Goal: Task Accomplishment & Management: Use online tool/utility

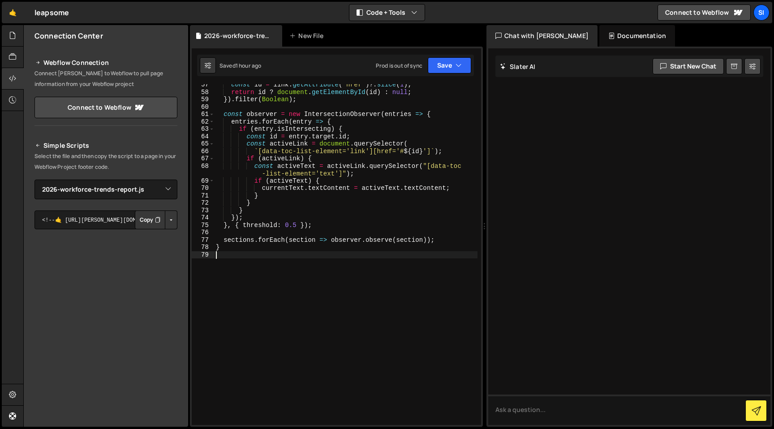
select select "47339"
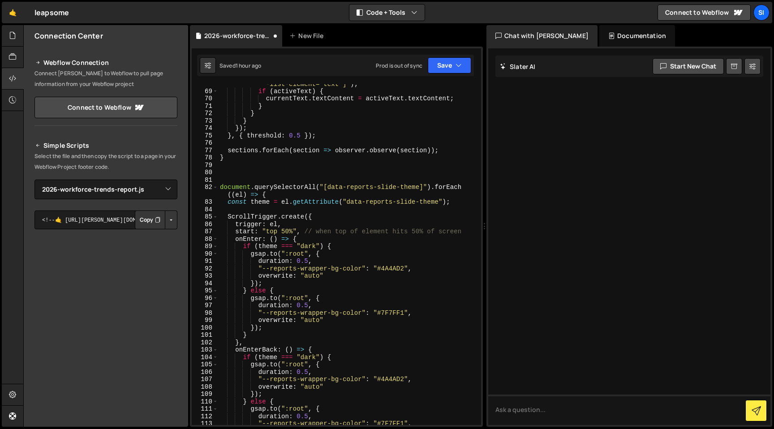
scroll to position [566, 0]
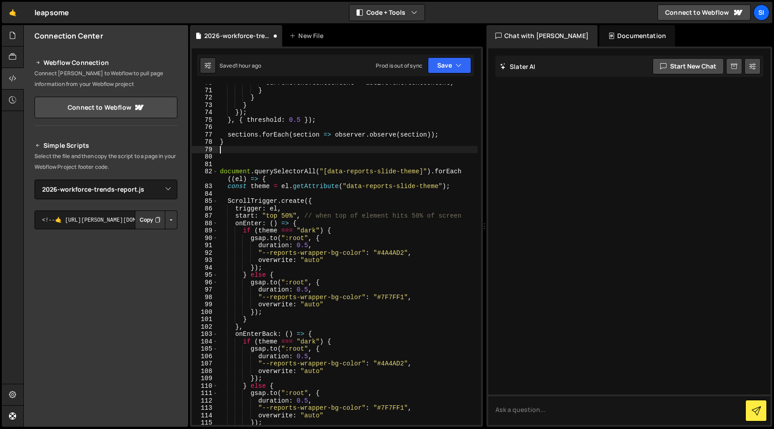
click at [295, 152] on div "currentText . textContent = activeText . textContent ; } } } }) ; } , { thresho…" at bounding box center [347, 257] width 259 height 356
click at [285, 158] on div "currentText . textContent = activeText . textContent ; } } } }) ; } , { thresho…" at bounding box center [347, 257] width 259 height 356
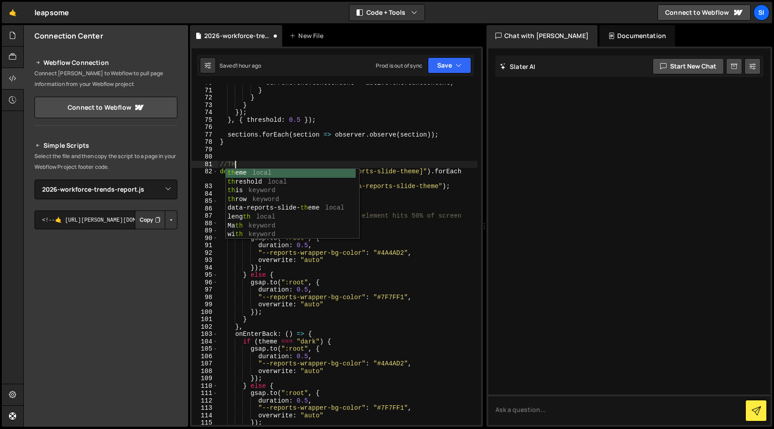
scroll to position [0, 1]
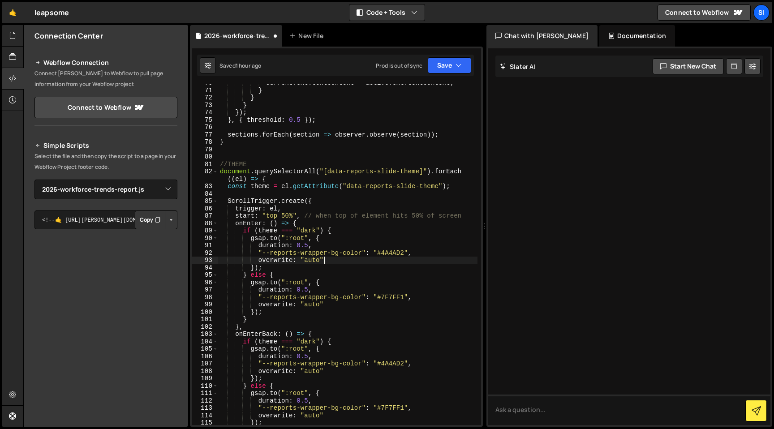
click at [361, 260] on div "currentText . textContent = activeText . textContent ; } } } }) ; } , { thresho…" at bounding box center [347, 257] width 259 height 356
click at [326, 169] on div "currentText . textContent = activeText . textContent ; } } } }) ; } , { thresho…" at bounding box center [347, 257] width 259 height 356
click at [332, 163] on div "currentText . textContent = activeText . textContent ; } } } }) ; } , { thresho…" at bounding box center [347, 257] width 259 height 356
click at [323, 292] on div "currentText . textContent = activeText . textContent ; } } } }) ; } , { thresho…" at bounding box center [347, 257] width 259 height 356
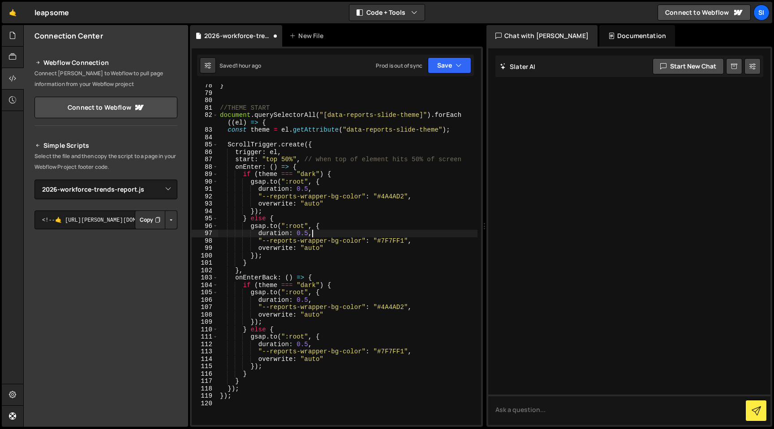
scroll to position [624, 0]
click at [361, 165] on div "} //THEME START document . querySelectorAll ( "[data-reports-slide-theme]" ) . …" at bounding box center [347, 259] width 259 height 356
type textarea "onEnter: () => {"
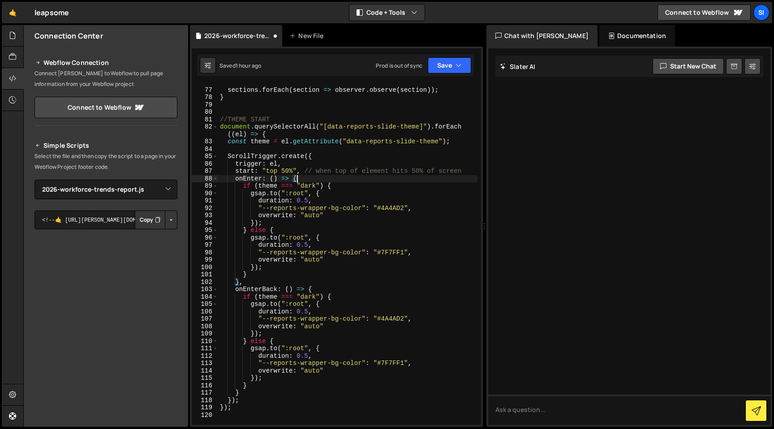
scroll to position [614, 0]
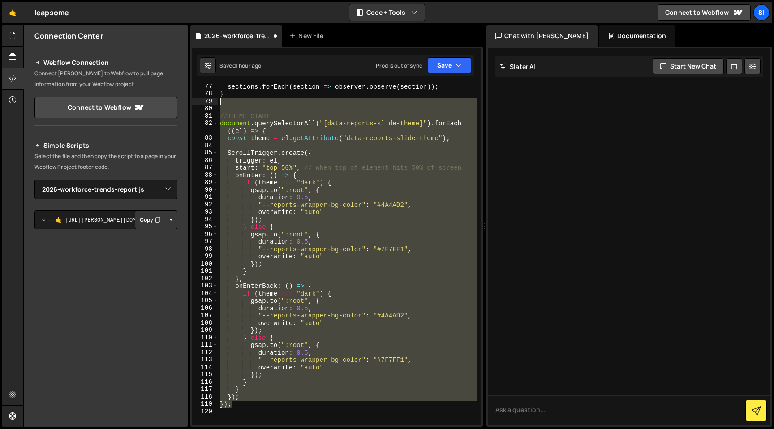
drag, startPoint x: 305, startPoint y: 403, endPoint x: 221, endPoint y: 105, distance: 309.6
click at [221, 105] on div "sections . forEach ( section => observer . observe ( section )) ; } //THEME STA…" at bounding box center [347, 261] width 259 height 356
click at [263, 150] on div "sections . forEach ( section => observer . observe ( section )) ; } //THEME STA…" at bounding box center [347, 254] width 259 height 341
type textarea "ScrollTrigger.create({"
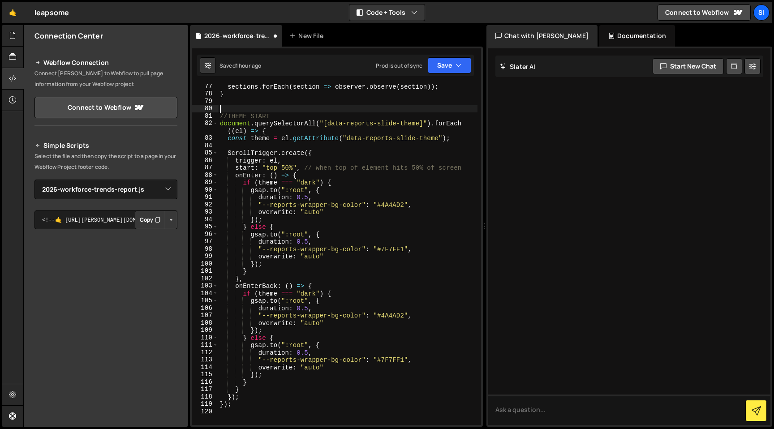
click at [250, 106] on div "sections . forEach ( section => observer . observe ( section )) ; } //THEME STA…" at bounding box center [347, 261] width 259 height 356
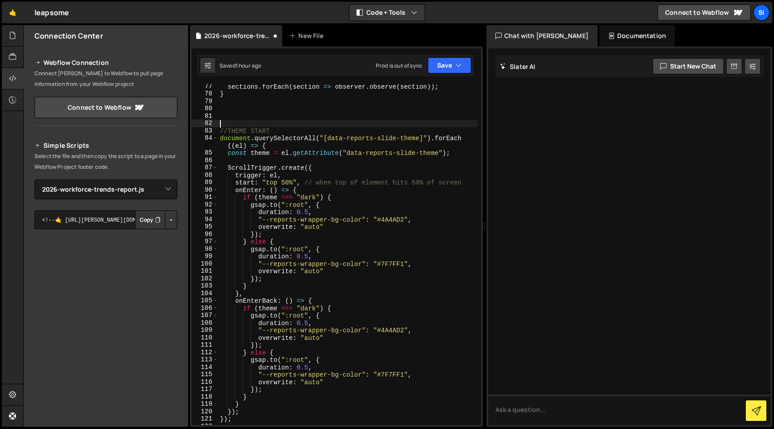
click at [242, 115] on div "sections . forEach ( section => observer . observe ( section )) ; } //THEME STA…" at bounding box center [347, 261] width 259 height 356
click at [284, 129] on div "sections . forEach ( section => observer . observe ( section )) ; } //THEME STA…" at bounding box center [347, 261] width 259 height 356
type textarea "//THEME START"
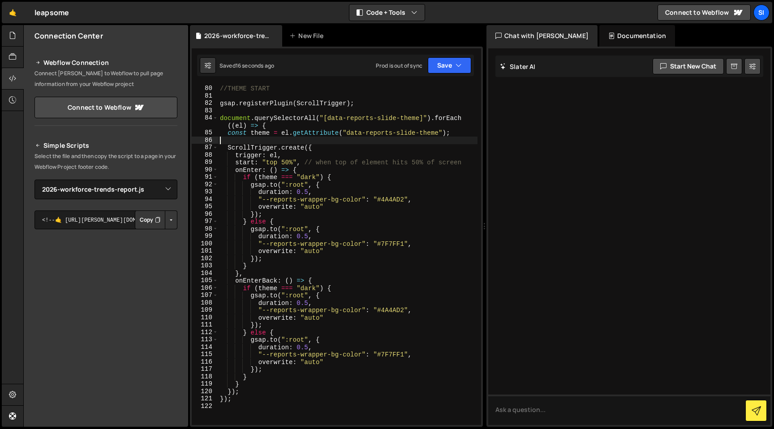
scroll to position [634, 0]
click at [467, 162] on div "//THEME START gsap . registerPlugin ( ScrollTrigger ) ; document . querySelecto…" at bounding box center [347, 255] width 259 height 356
type textarea "start: "top 50%", // when top of element hits 50% of screen"
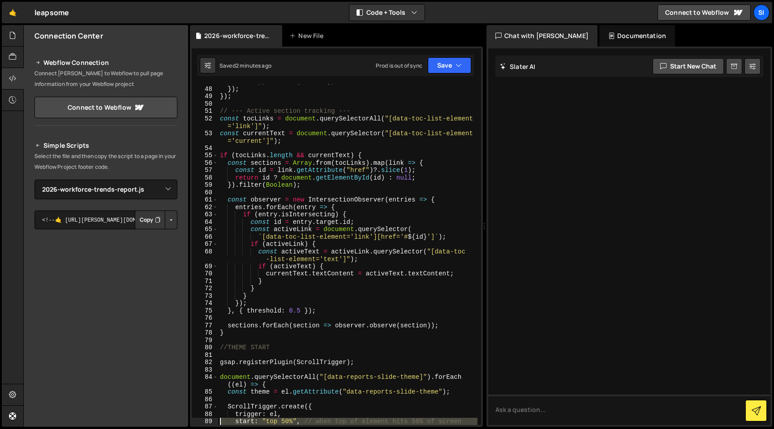
scroll to position [383, 0]
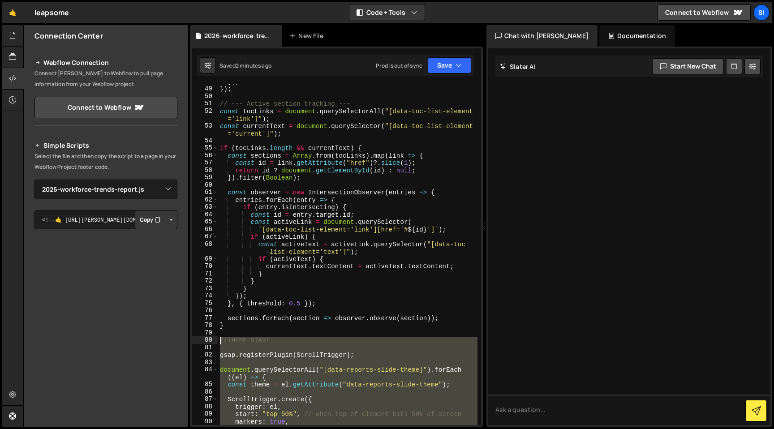
drag, startPoint x: 284, startPoint y: 337, endPoint x: 214, endPoint y: 340, distance: 69.9
click at [214, 340] on div "markers: true, 48 49 50 51 52 53 54 55 56 57 58 59 60 61 62 63 64 65 66 67 68 6…" at bounding box center [336, 254] width 289 height 341
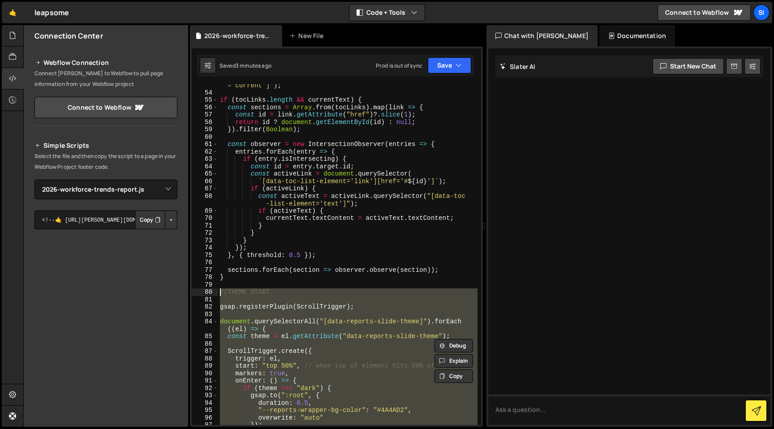
scroll to position [488, 0]
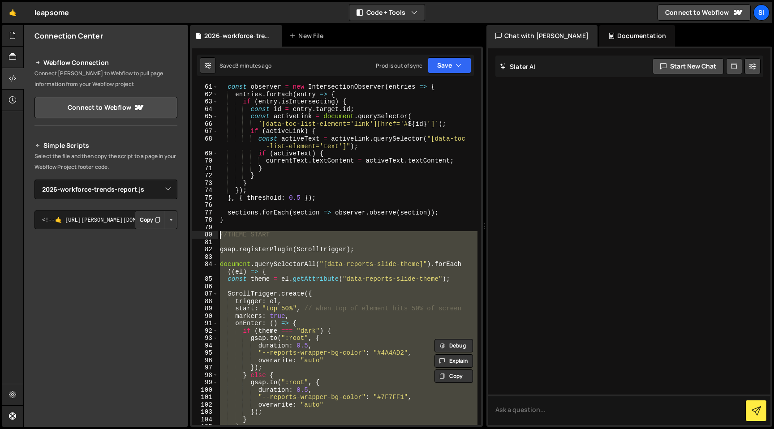
click at [397, 399] on div "const observer = new IntersectionObserver ( entries => { entries . forEach ( en…" at bounding box center [347, 254] width 259 height 341
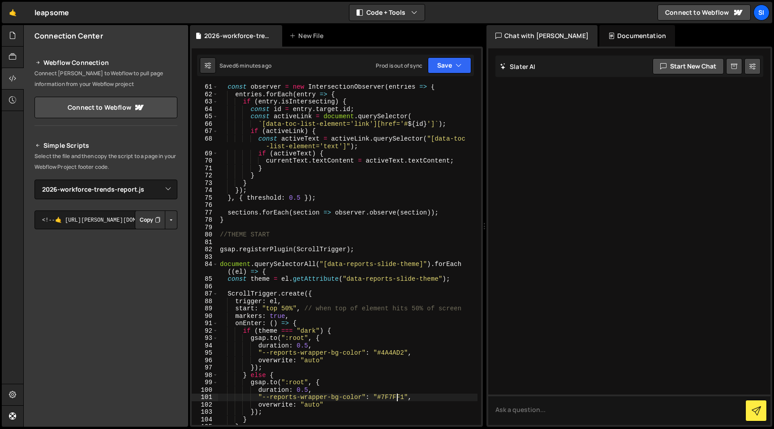
drag, startPoint x: 217, startPoint y: 244, endPoint x: 216, endPoint y: 419, distance: 175.1
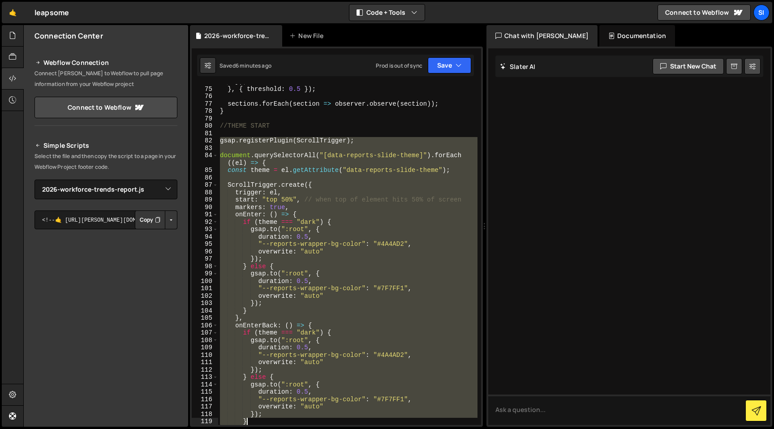
scroll to position [627, 0]
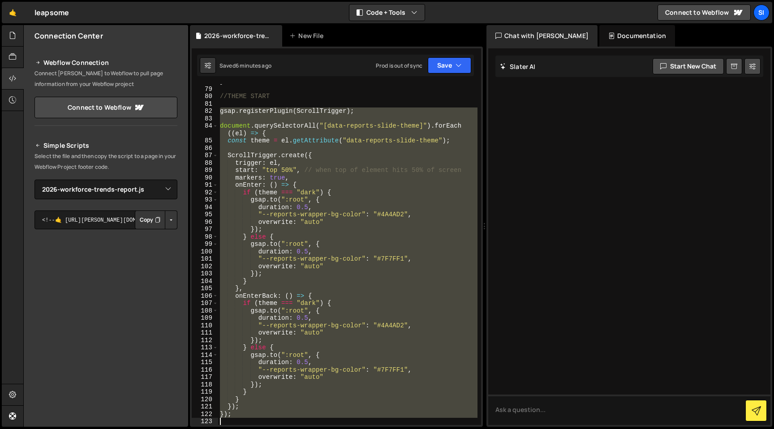
drag, startPoint x: 219, startPoint y: 249, endPoint x: 275, endPoint y: 429, distance: 187.9
click at [275, 429] on div "Hold on a sec... Are you certain you wish to leave this page? Any changes you'v…" at bounding box center [387, 214] width 774 height 429
type textarea "});"
paste textarea
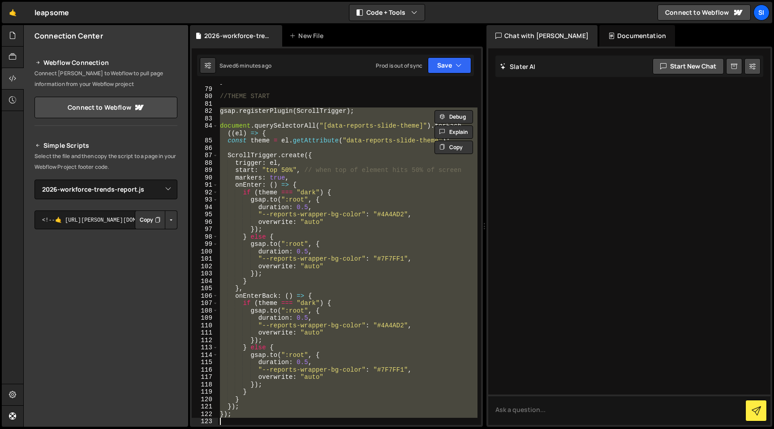
scroll to position [0, 0]
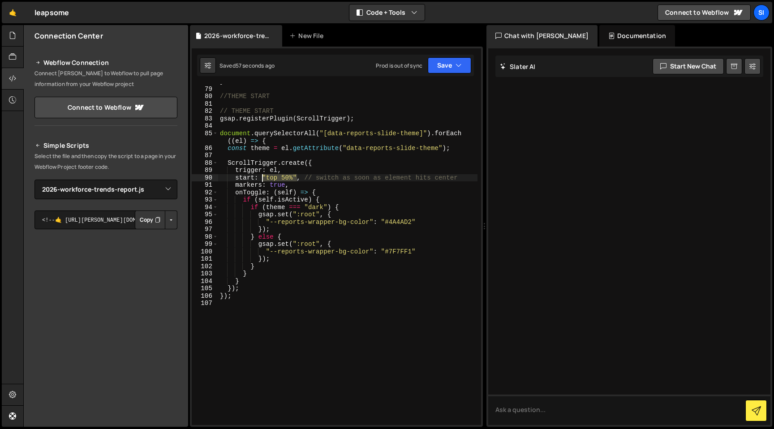
drag, startPoint x: 297, startPoint y: 178, endPoint x: 261, endPoint y: 178, distance: 35.8
click at [261, 178] on div "} //THEME START // THEME START gsap . registerPlugin ( ScrollTrigger ) ; docume…" at bounding box center [347, 256] width 259 height 356
paste textarea ", bottom 50%"
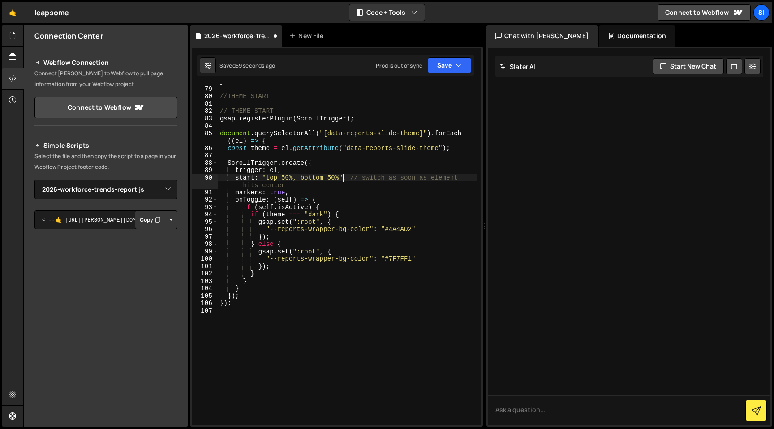
click at [323, 211] on div "} //THEME START // THEME START gsap . registerPlugin ( ScrollTrigger ) ; docume…" at bounding box center [347, 256] width 259 height 356
click at [354, 302] on div "} //THEME START // THEME START gsap . registerPlugin ( ScrollTrigger ) ; docume…" at bounding box center [347, 256] width 259 height 356
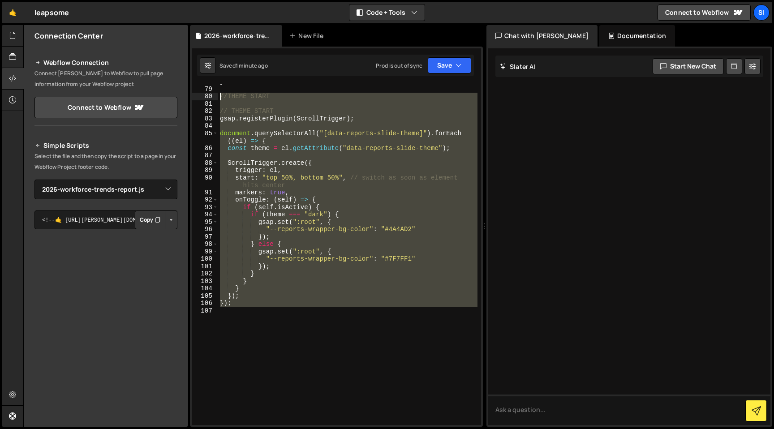
drag, startPoint x: 337, startPoint y: 316, endPoint x: 214, endPoint y: 96, distance: 252.4
click at [214, 96] on div "}); 78 79 80 81 82 83 84 85 86 87 88 89 90 91 92 93 94 95 96 97 98 99 100 101 1…" at bounding box center [336, 254] width 289 height 341
type textarea "//THEME START"
paste textarea
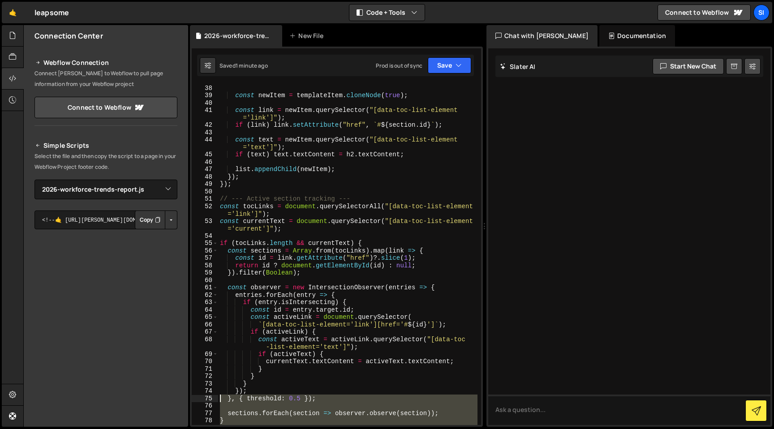
drag, startPoint x: 304, startPoint y: 352, endPoint x: 215, endPoint y: 400, distance: 100.4
click at [215, 400] on div "38 39 40 41 42 43 44 45 46 47 48 49 50 51 52 53 54 55 56 57 58 59 60 61 62 63 6…" at bounding box center [336, 254] width 289 height 341
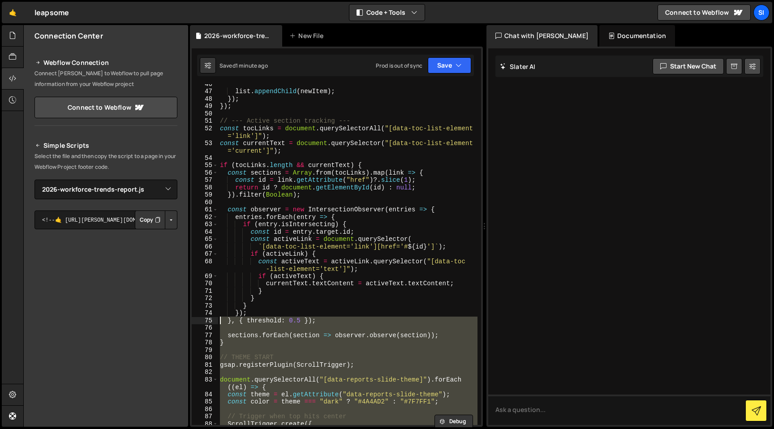
scroll to position [366, 0]
click at [240, 366] on div "list . appendChild ( newItem ) ; }) ; }) ; // --- Active section tracking --- c…" at bounding box center [347, 254] width 259 height 341
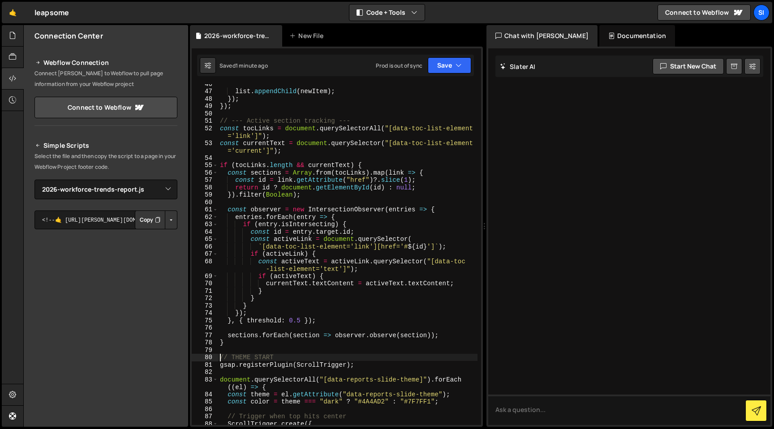
click at [219, 354] on div "list . appendChild ( newItem ) ; }) ; }) ; // --- Active section tracking --- c…" at bounding box center [347, 258] width 259 height 356
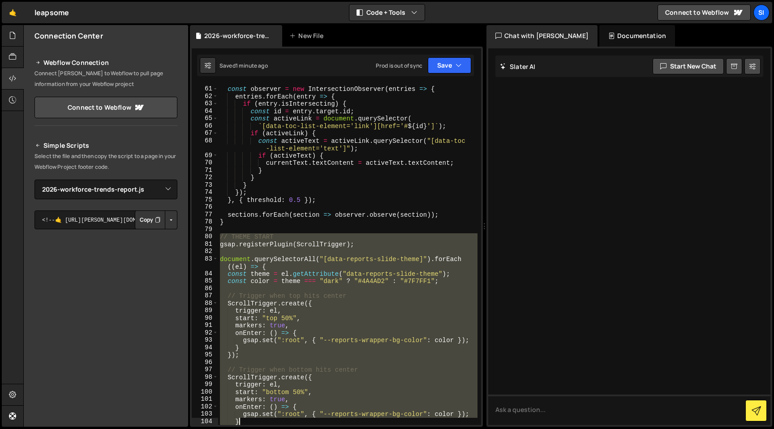
scroll to position [509, 0]
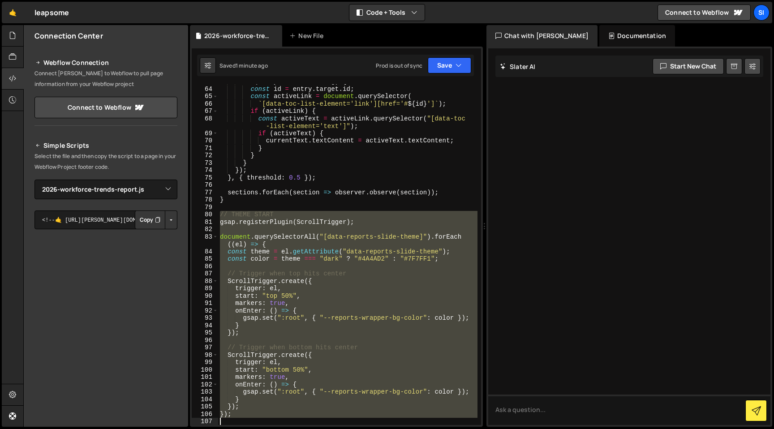
drag, startPoint x: 219, startPoint y: 354, endPoint x: 268, endPoint y: 429, distance: 88.9
click at [268, 429] on div "Hold on a sec... Are you certain you wish to leave this page? Any changes you'v…" at bounding box center [387, 214] width 774 height 429
click at [274, 325] on div "if ( entry . isIntersecting ) { const id = entry . target . id ; const activeLi…" at bounding box center [347, 254] width 259 height 341
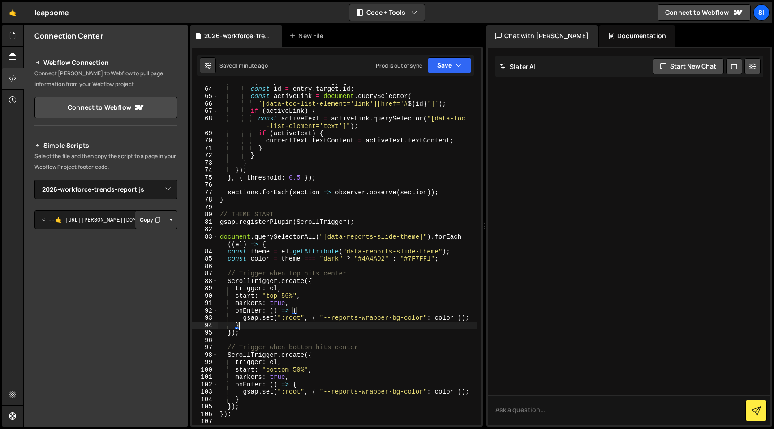
click at [220, 213] on div "if ( entry . isIntersecting ) { const id = entry . target . id ; const activeLi…" at bounding box center [347, 256] width 259 height 356
type textarea "// THEME START"
click at [220, 213] on div "if ( entry . isIntersecting ) { const id = entry . target . id ; const activeLi…" at bounding box center [347, 256] width 259 height 356
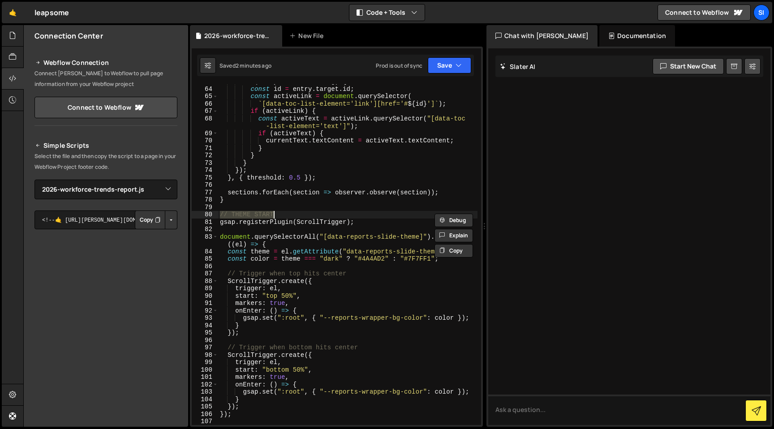
click at [216, 215] on div "80" at bounding box center [205, 215] width 26 height 8
click at [218, 214] on div "if ( entry . isIntersecting ) { const id = entry . target . id ; const activeLi…" at bounding box center [347, 254] width 259 height 341
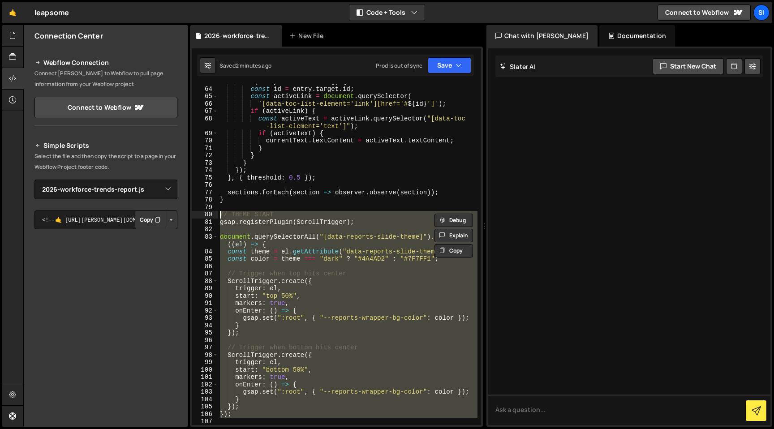
drag, startPoint x: 296, startPoint y: 420, endPoint x: 218, endPoint y: 212, distance: 222.3
click at [218, 212] on div "// Trigger when top hits center 63 64 65 66 67 68 69 70 71 72 73 74 75 76 77 78…" at bounding box center [336, 254] width 289 height 341
type textarea "// THEME START gsap.registerPlugin(ScrollTrigger);"
paste textarea
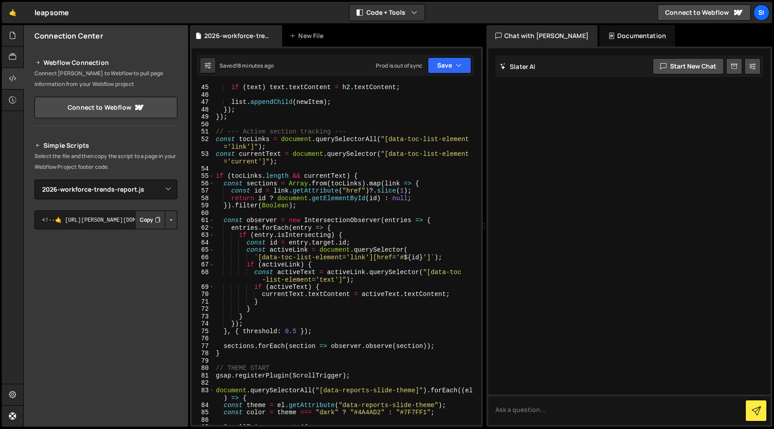
scroll to position [467, 0]
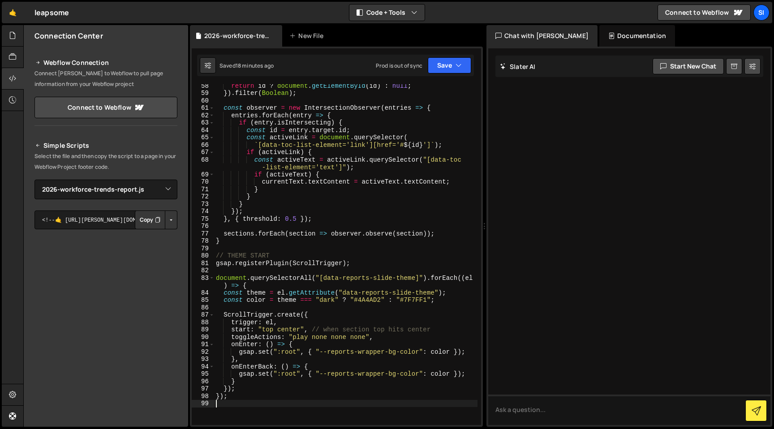
click at [295, 253] on div "return id ? document . getElementById ( id ) : null ; }) . filter ( Boolean ) ;…" at bounding box center [345, 260] width 263 height 356
type textarea "// THEME START ---------------"
click at [279, 247] on div "return id ? document . getElementById ( id ) : null ; }) . filter ( Boolean ) ;…" at bounding box center [345, 260] width 263 height 356
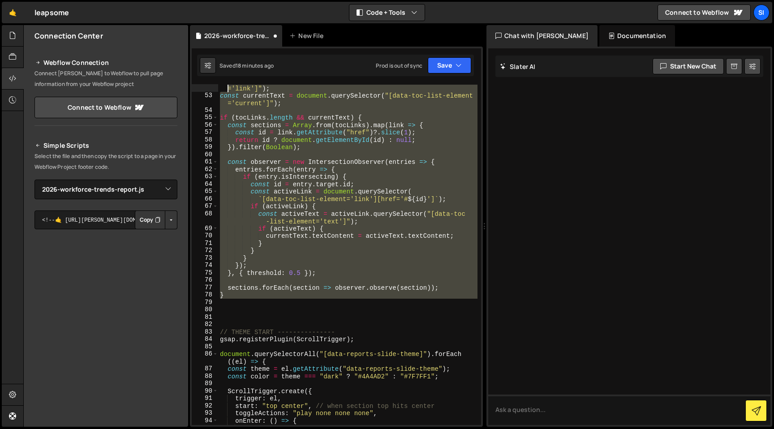
scroll to position [0, 0]
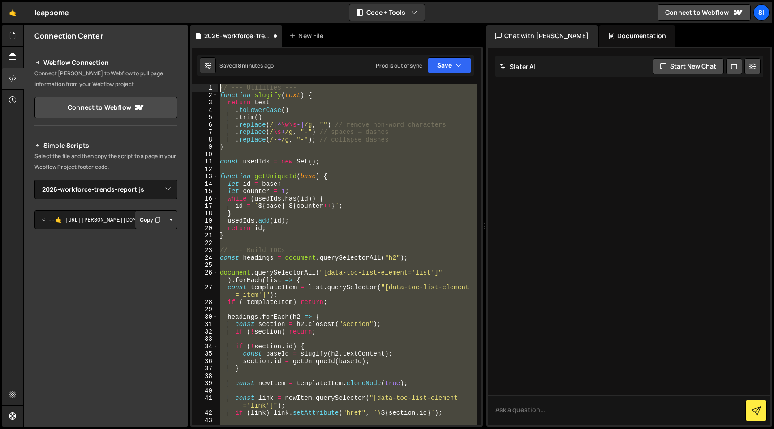
drag, startPoint x: 274, startPoint y: 266, endPoint x: 194, endPoint y: -2, distance: 279.7
click at [194, 0] on html "Projects [GEOGRAPHIC_DATA] Blog SI Projects Your Teams Invite team member Accou…" at bounding box center [387, 214] width 774 height 429
type textarea "// --- Utilities --- function slugify(text) {"
paste textarea
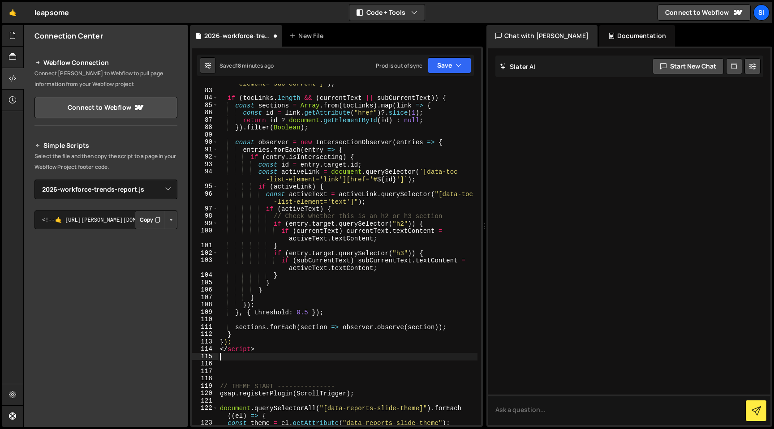
scroll to position [684, 0]
drag, startPoint x: 257, startPoint y: 359, endPoint x: 210, endPoint y: 352, distance: 46.7
click at [210, 352] on div "82 83 84 85 86 87 88 89 90 91 92 93 94 95 96 97 98 99 100 101 102 103 104 105 1…" at bounding box center [336, 254] width 289 height 341
type textarea "</script>"
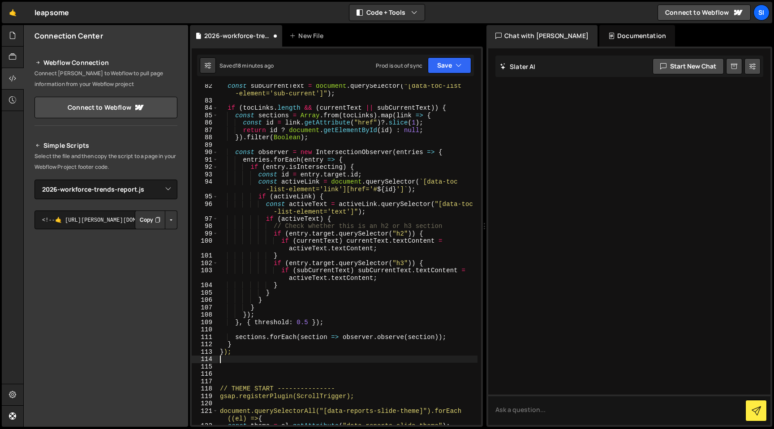
scroll to position [0, 0]
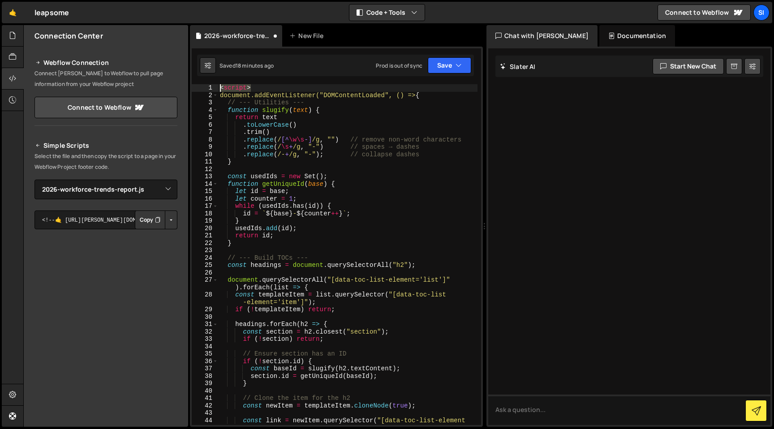
drag, startPoint x: 287, startPoint y: 88, endPoint x: 196, endPoint y: 88, distance: 90.9
click at [197, 88] on div "1 2 3 4 5 6 7 8 9 10 11 12 13 14 15 16 17 18 19 20 21 22 23 24 25 26 27 28 29 3…" at bounding box center [336, 254] width 289 height 341
click at [449, 95] on button "Debug" at bounding box center [453, 93] width 39 height 13
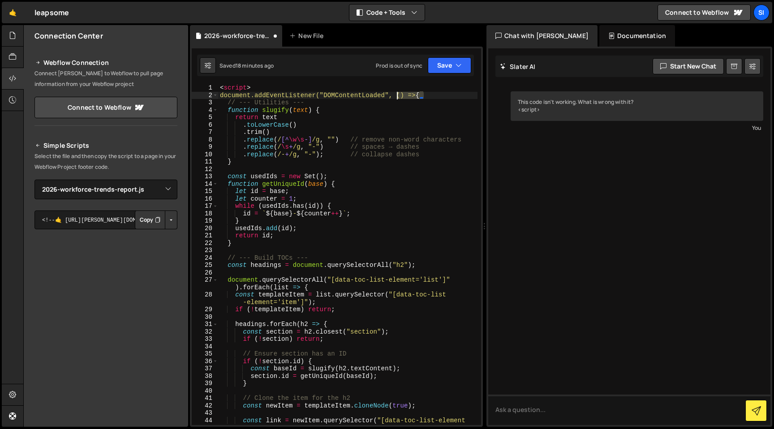
drag, startPoint x: 427, startPoint y: 98, endPoint x: 218, endPoint y: 66, distance: 211.9
click at [217, 67] on div "Debug Explain Copy 2026-workforce-trends-report.js New File Saved 18 minutes ag…" at bounding box center [336, 226] width 293 height 402
type textarea "<script> document.addEventListener("DOMContentLoaded", () => {"
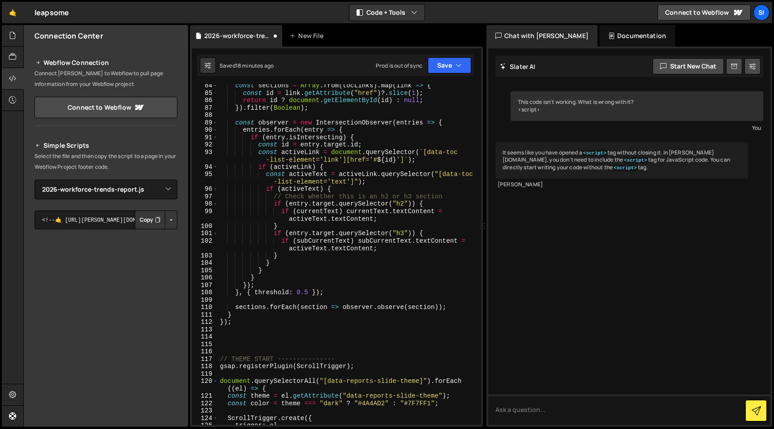
scroll to position [696, 0]
drag, startPoint x: 260, startPoint y: 320, endPoint x: 200, endPoint y: 320, distance: 60.4
click at [201, 320] on div "84 85 86 87 88 89 90 91 92 93 94 95 96 97 98 99 100 101 102 103 104 105 106 107…" at bounding box center [336, 254] width 289 height 341
type textarea "});"
click at [261, 261] on div "const sections = Array . from ( tocLinks ) . map ( link => { const id = link . …" at bounding box center [347, 260] width 259 height 356
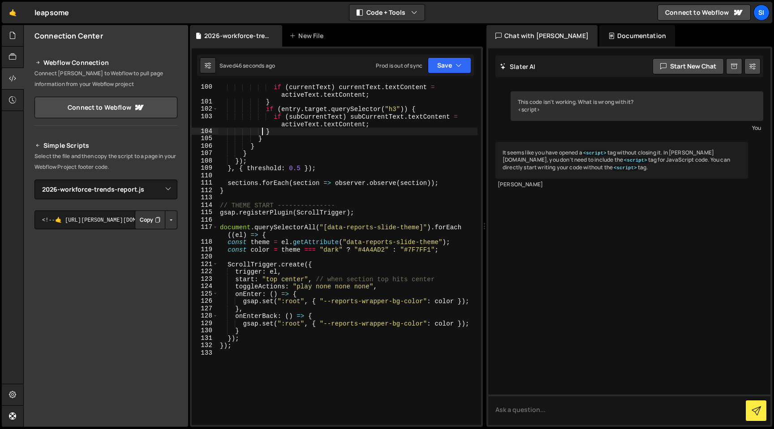
scroll to position [819, 0]
drag, startPoint x: 358, startPoint y: 204, endPoint x: 217, endPoint y: 207, distance: 141.5
click at [217, 207] on div "} 99 100 101 102 103 104 105 106 107 108 109 110 111 112 113 114 115 116 117 11…" at bounding box center [336, 254] width 289 height 341
type textarea "// THEME START ---------------"
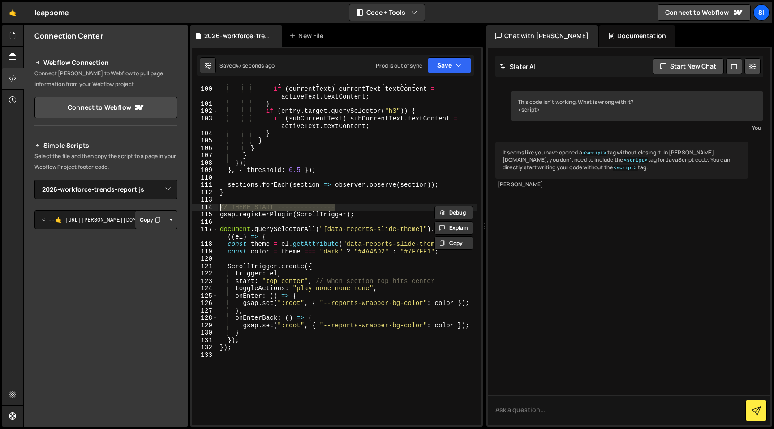
click at [231, 199] on div "if ( entry . target . querySelector ( "h2" )) { if ( currentText ) currentText …" at bounding box center [347, 256] width 259 height 356
paste textarea "// THEME START ---------------"
click at [243, 192] on div "if ( entry . target . querySelector ( "h2" )) { if ( currentText ) currentText …" at bounding box center [347, 256] width 259 height 356
type textarea "}"
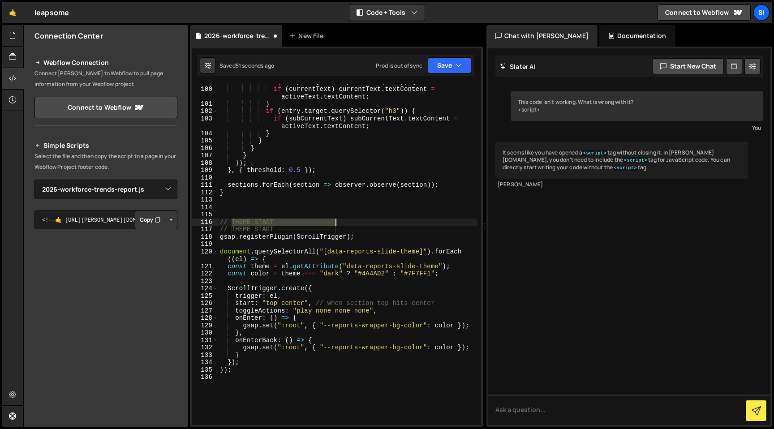
drag, startPoint x: 231, startPoint y: 222, endPoint x: 355, endPoint y: 221, distance: 124.5
click at [356, 222] on div "if ( entry . target . querySelector ( "h2" )) { if ( currentText ) currentText …" at bounding box center [347, 256] width 259 height 356
click at [340, 221] on div "if ( entry . target . querySelector ( "h2" )) { if ( currentText ) currentText …" at bounding box center [347, 254] width 259 height 341
click at [332, 221] on div "if ( entry . target . querySelector ( "h2" )) { if ( currentText ) currentText …" at bounding box center [347, 256] width 259 height 356
click at [331, 221] on div "if ( entry . target . querySelector ( "h2" )) { if ( currentText ) currentText …" at bounding box center [347, 256] width 259 height 356
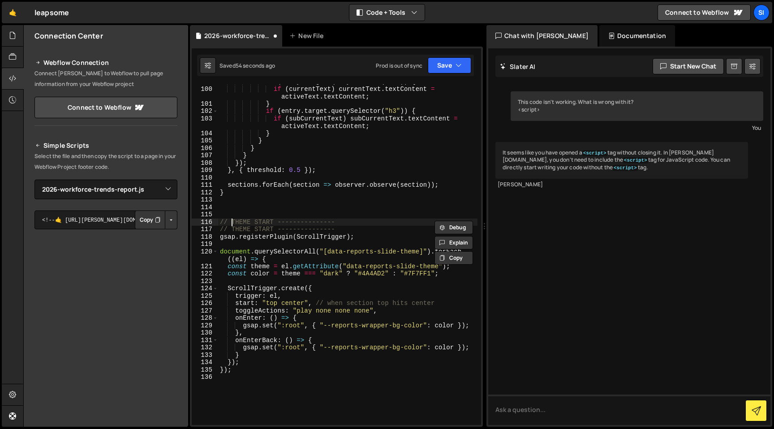
drag, startPoint x: 233, startPoint y: 222, endPoint x: 398, endPoint y: 227, distance: 164.9
click at [396, 227] on div "if ( entry . target . querySelector ( "h2" )) { if ( currentText ) currentText …" at bounding box center [347, 256] width 259 height 356
paste textarea
click at [240, 223] on div "if ( entry . target . querySelector ( "h2" )) { if ( currentText ) currentText …" at bounding box center [347, 254] width 259 height 341
drag, startPoint x: 232, startPoint y: 222, endPoint x: 352, endPoint y: 223, distance: 119.6
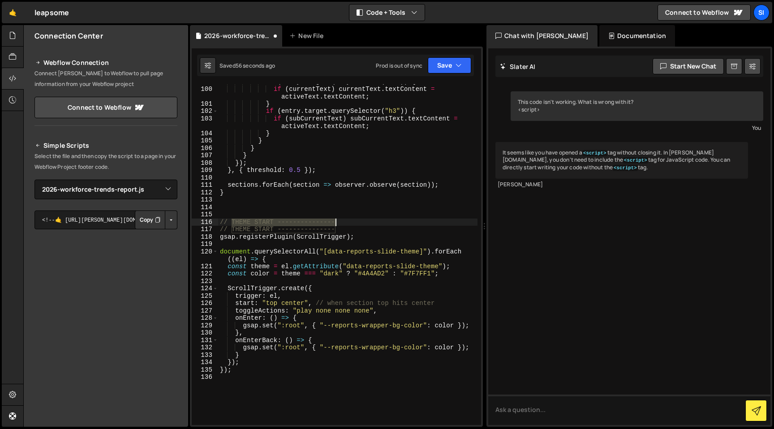
click at [352, 223] on div "if ( entry . target . querySelector ( "h2" )) { if ( currentText ) currentText …" at bounding box center [347, 256] width 259 height 356
paste textarea
paste textarea "---------------"
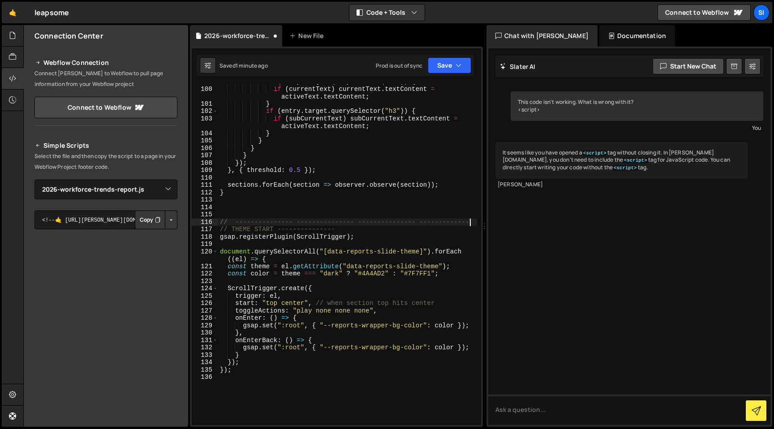
click at [359, 223] on div "if ( entry . target . querySelector ( "h2" )) { if ( currentText ) currentText …" at bounding box center [347, 256] width 259 height 356
click at [298, 223] on div "if ( entry . target . querySelector ( "h2" )) { if ( currentText ) currentText …" at bounding box center [347, 256] width 259 height 356
click at [418, 225] on div "if ( entry . target . querySelector ( "h2" )) { if ( currentText ) currentText …" at bounding box center [347, 256] width 259 height 356
click at [408, 224] on div "if ( entry . target . querySelector ( "h2" )) { if ( currentText ) currentText …" at bounding box center [347, 256] width 259 height 356
click at [415, 224] on div "if ( entry . target . querySelector ( "h2" )) { if ( currentText ) currentText …" at bounding box center [347, 256] width 259 height 356
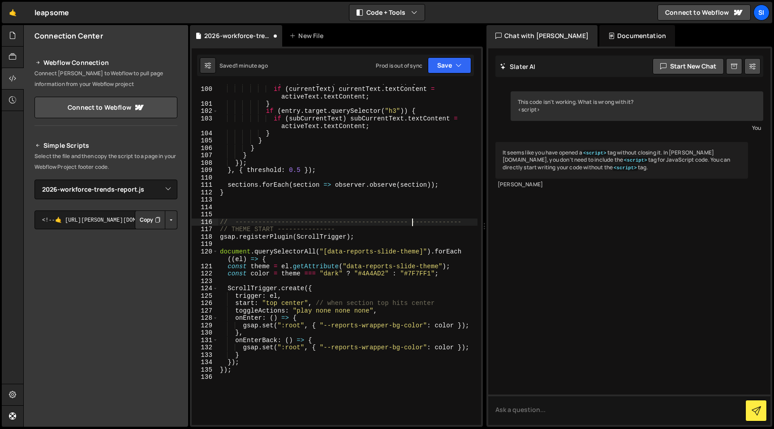
click at [412, 224] on div "if ( entry . target . querySelector ( "h2" )) { if ( currentText ) currentText …" at bounding box center [347, 256] width 259 height 356
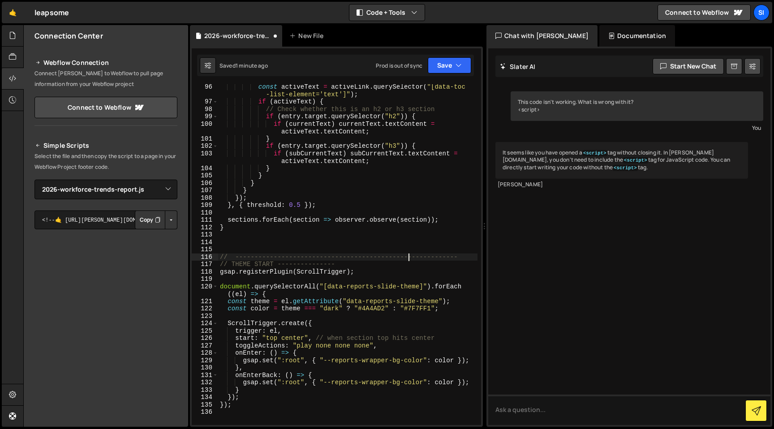
scroll to position [731, 0]
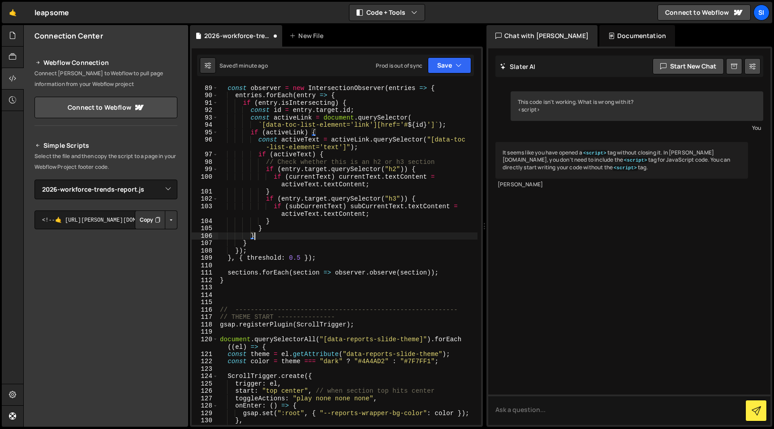
click at [390, 238] on div "const observer = new IntersectionObserver ( entries => { entries . forEach ( en…" at bounding box center [347, 255] width 259 height 356
click at [394, 309] on div "const observer = new IntersectionObserver ( entries => { entries . forEach ( en…" at bounding box center [347, 255] width 259 height 356
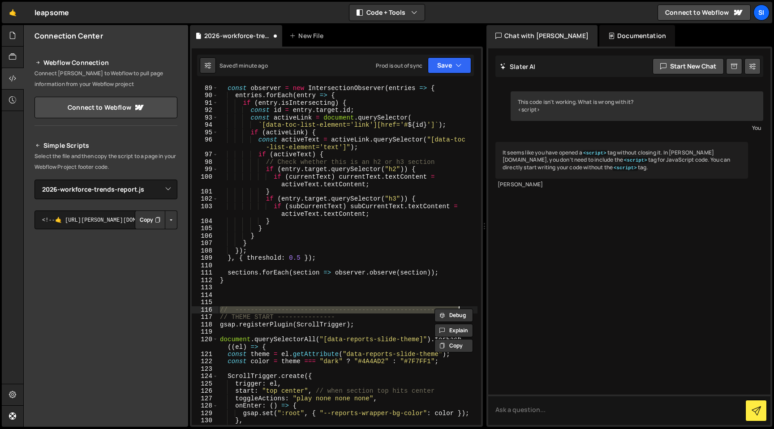
click at [394, 309] on div "const observer = new IntersectionObserver ( entries => { entries . forEach ( en…" at bounding box center [347, 254] width 259 height 341
click at [394, 309] on div "const observer = new IntersectionObserver ( entries => { entries . forEach ( en…" at bounding box center [347, 255] width 259 height 356
click at [388, 317] on div "const observer = new IntersectionObserver ( entries => { entries . forEach ( en…" at bounding box center [347, 255] width 259 height 356
type textarea "// THEME START ---------------"
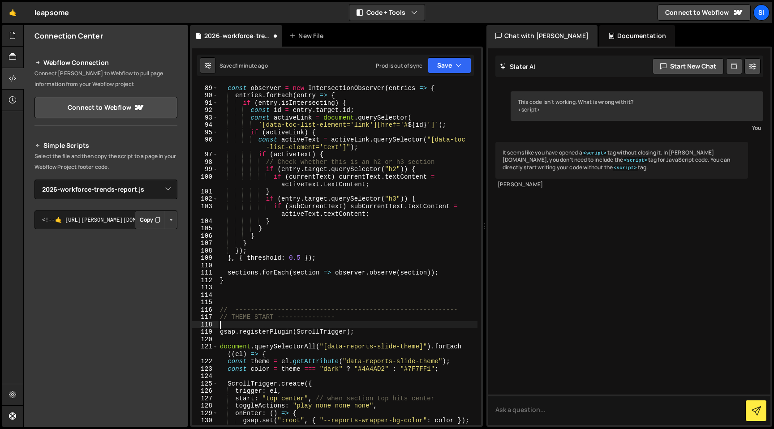
paste textarea "// ----------------------------------------------------------"
type textarea "// ----------------------------------------------------------"
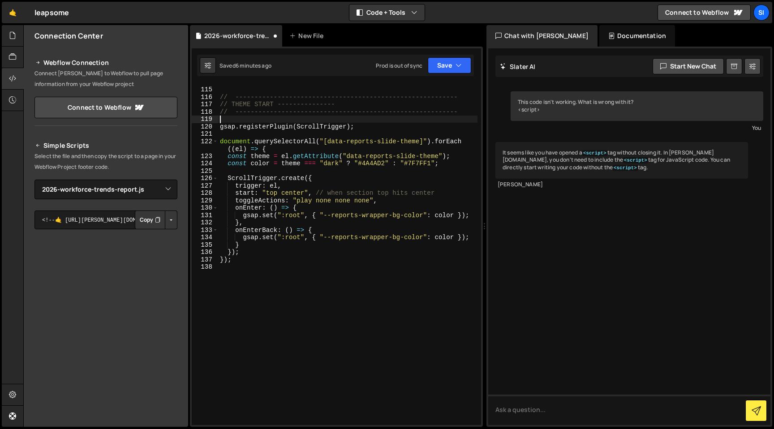
scroll to position [910, 0]
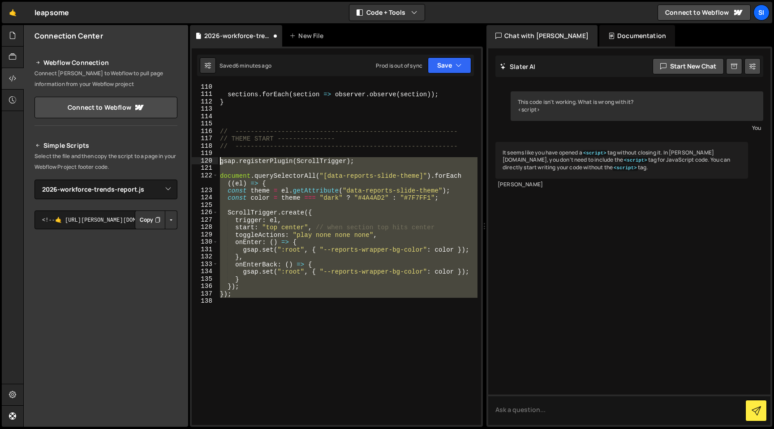
drag, startPoint x: 294, startPoint y: 305, endPoint x: 217, endPoint y: 161, distance: 163.1
click at [217, 161] on div "110 111 112 113 114 115 116 117 118 119 120 121 122 123 124 125 126 127 128 129…" at bounding box center [336, 254] width 289 height 341
type textarea "gsap.registerPlugin(ScrollTrigger);"
paste textarea
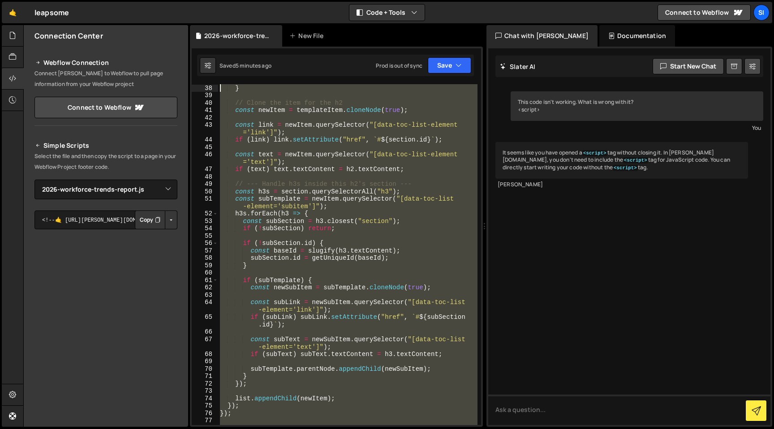
scroll to position [0, 0]
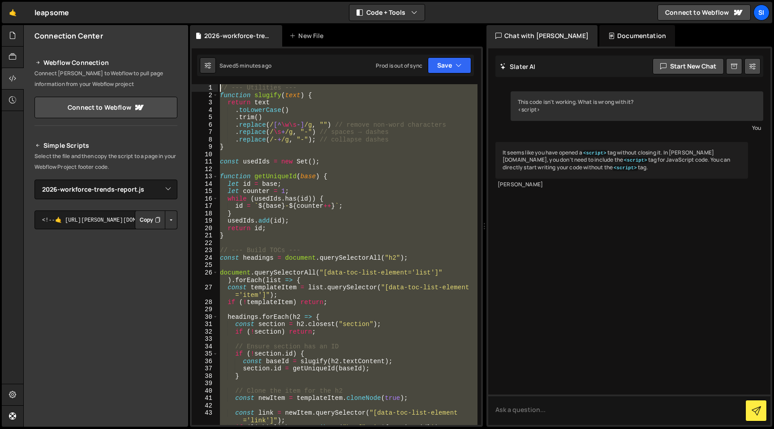
drag, startPoint x: 267, startPoint y: 180, endPoint x: 176, endPoint y: -71, distance: 267.3
click at [176, 0] on html "Projects [GEOGRAPHIC_DATA] Blog SI Projects Your Teams Invite team member Accou…" at bounding box center [387, 214] width 774 height 429
type textarea "// --- Utilities --- function slugify(text) {"
paste textarea
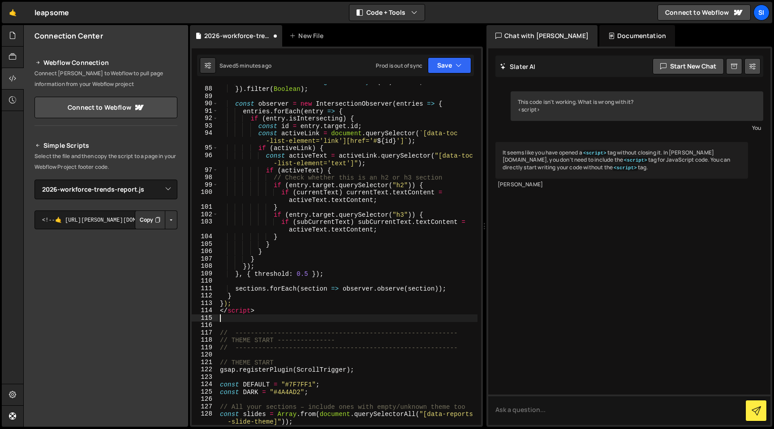
scroll to position [750, 0]
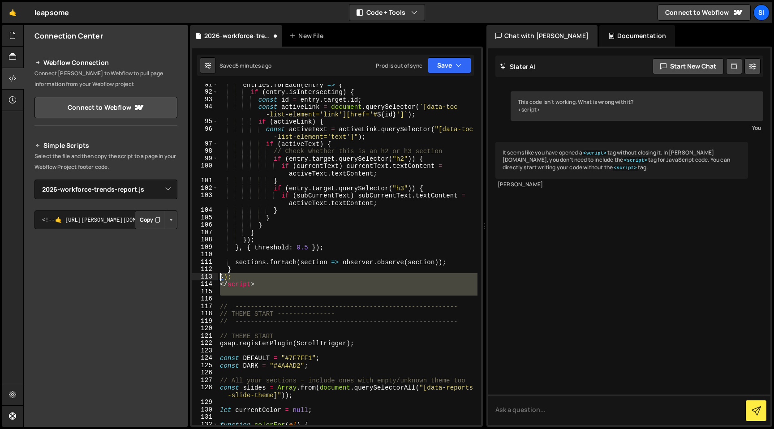
drag, startPoint x: 257, startPoint y: 296, endPoint x: 208, endPoint y: 278, distance: 51.7
click at [208, 278] on div "91 92 93 94 95 96 97 98 99 100 101 102 103 104 105 106 107 108 109 110 111 112 …" at bounding box center [336, 254] width 289 height 341
type textarea "}); </script>"
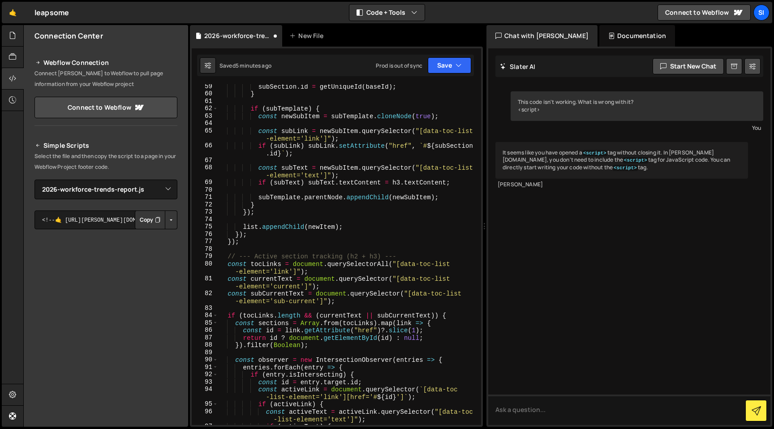
scroll to position [0, 0]
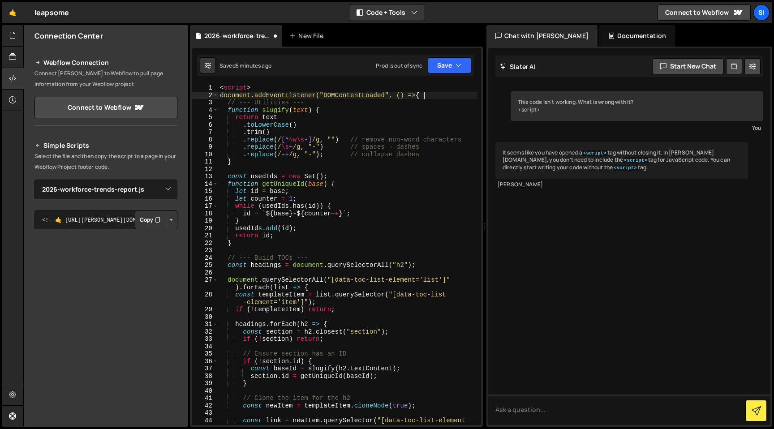
drag, startPoint x: 448, startPoint y: 95, endPoint x: 171, endPoint y: 29, distance: 284.4
click at [172, 30] on div "Files New File Javascript files 0 2026-workforce-trends-report.js 0 0 [PERSON_N…" at bounding box center [398, 226] width 750 height 402
type textarea "<script> document.addEventListener("DOMContentLoaded", () => {"
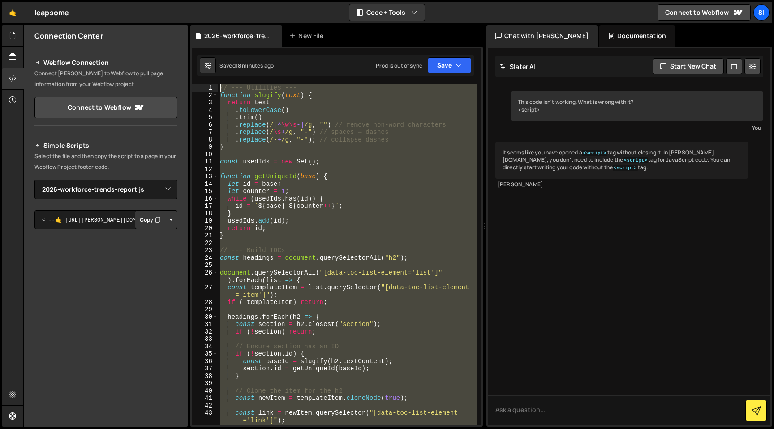
drag, startPoint x: 350, startPoint y: 205, endPoint x: 219, endPoint y: -21, distance: 261.3
click at [219, 0] on html "Projects [GEOGRAPHIC_DATA] Blog SI Projects Your Teams Invite team member Accou…" at bounding box center [387, 214] width 774 height 429
type textarea "// --- Utilities --- function slugify(text) {"
paste textarea
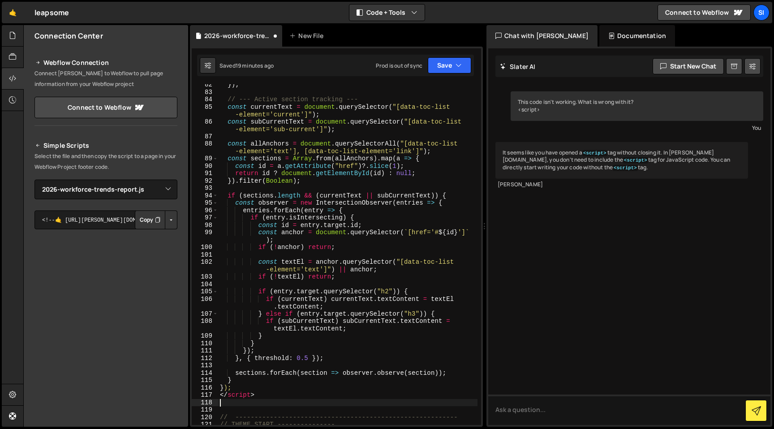
scroll to position [685, 0]
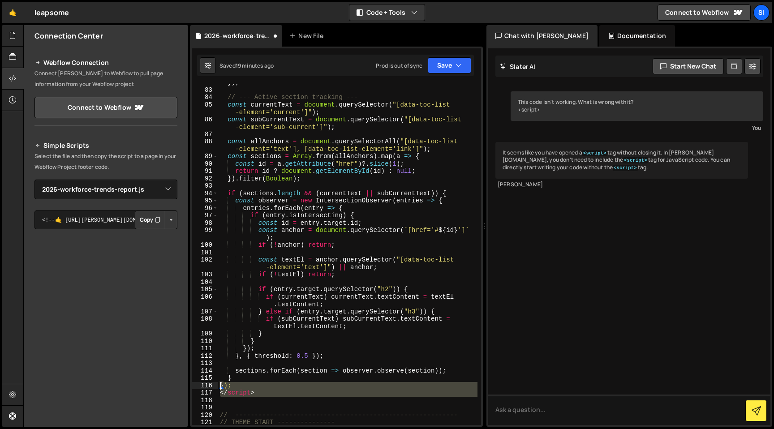
drag, startPoint x: 267, startPoint y: 399, endPoint x: 210, endPoint y: 379, distance: 60.3
click at [210, 381] on div "82 83 84 85 86 87 88 89 90 91 92 93 94 95 96 97 98 99 100 101 102 103 104 105 1…" at bounding box center [336, 254] width 289 height 341
type textarea "} });"
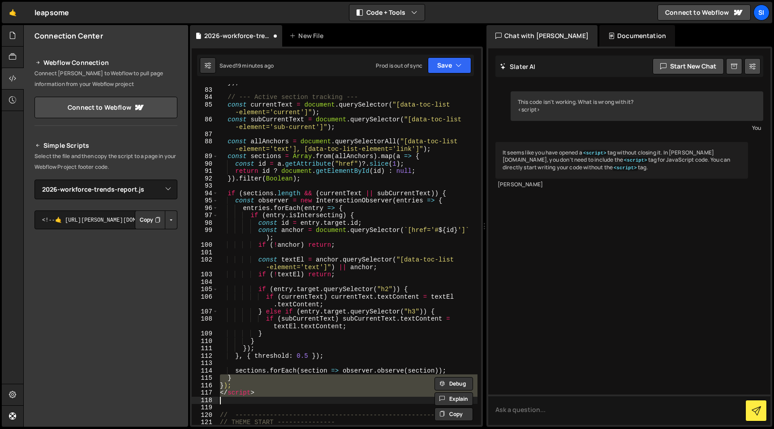
click at [271, 392] on div "}) ; // --- Active section tracking --- const currentText = document . querySel…" at bounding box center [347, 254] width 259 height 341
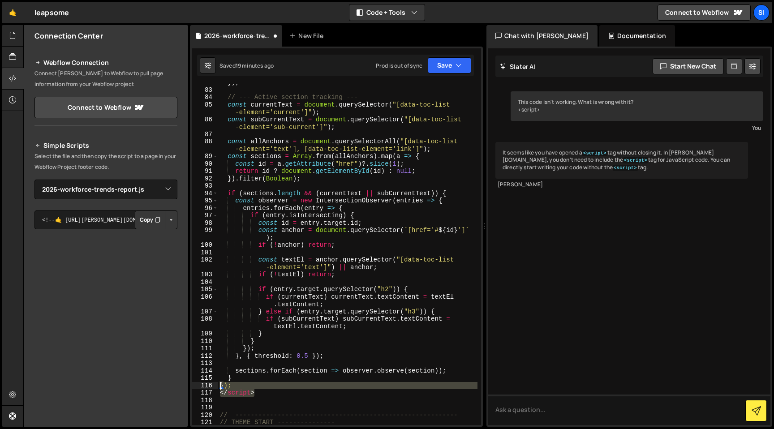
drag, startPoint x: 271, startPoint y: 392, endPoint x: 196, endPoint y: 383, distance: 75.3
click at [196, 385] on div "</script> 82 83 84 85 86 87 88 89 90 91 92 93 94 95 96 97 98 99 100 101 102 103…" at bounding box center [336, 254] width 289 height 341
type textarea "}); </script>"
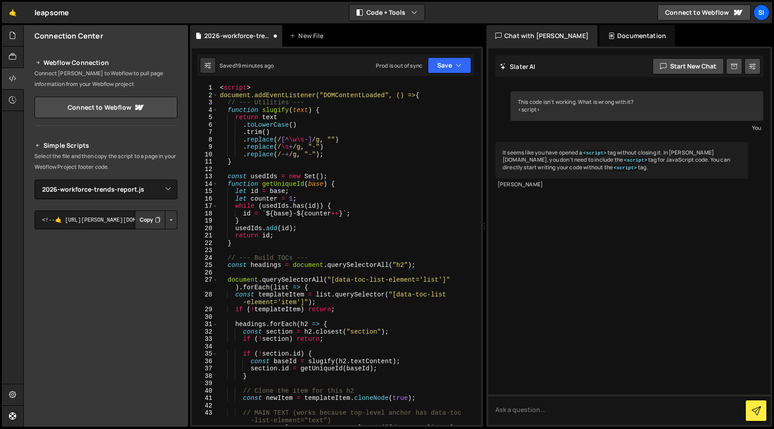
scroll to position [0, 0]
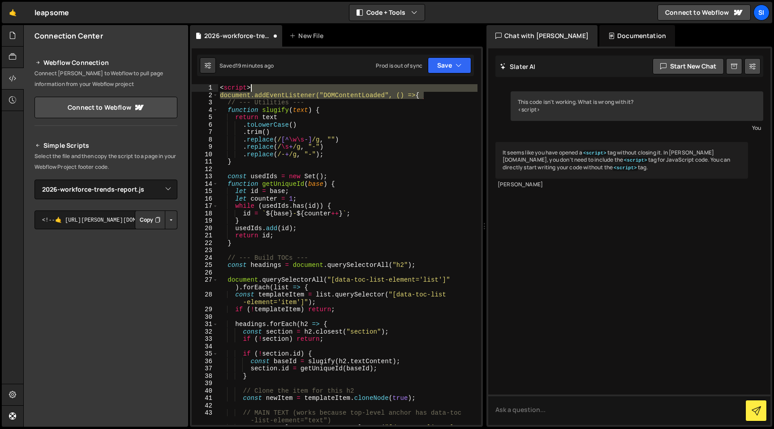
drag, startPoint x: 437, startPoint y: 94, endPoint x: 154, endPoint y: 31, distance: 289.9
click at [154, 32] on div "Files New File Javascript files 0 2026-workforce-trends-report.js 0 0 [PERSON_N…" at bounding box center [398, 226] width 750 height 402
type textarea "<script> document.addEventListener("DOMContentLoaded", () => {"
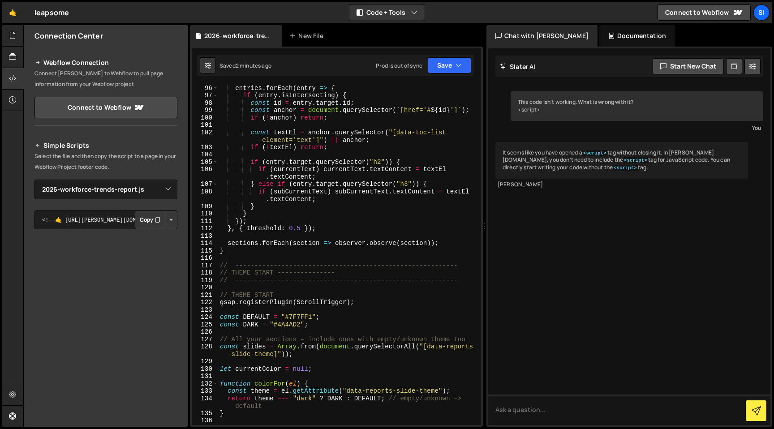
scroll to position [807, 0]
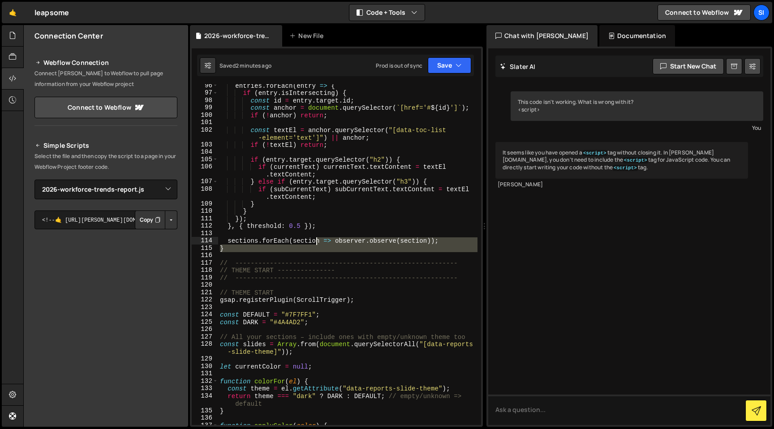
drag, startPoint x: 325, startPoint y: 257, endPoint x: 317, endPoint y: 244, distance: 15.5
click at [317, 244] on div "entries . forEach ( entry => { if ( entry . isIntersecting ) { const id = entry…" at bounding box center [347, 260] width 259 height 356
type textarea "sections.forEach(section => observer.observe(section)); }"
click at [339, 254] on div "entries . forEach ( entry => { if ( entry . isIntersecting ) { const id = entry…" at bounding box center [347, 254] width 259 height 341
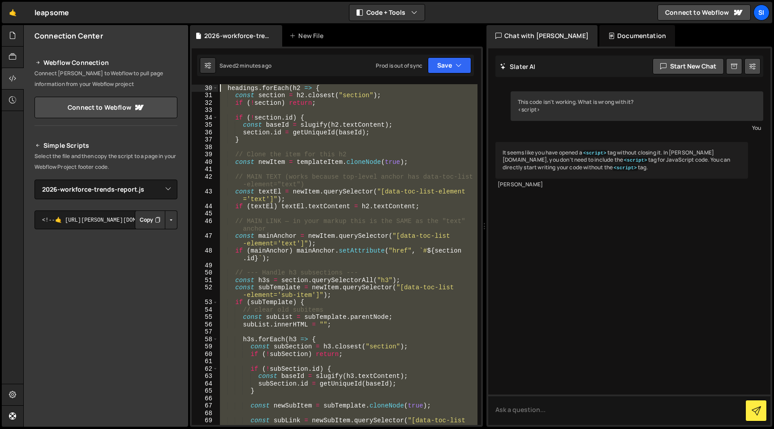
scroll to position [0, 0]
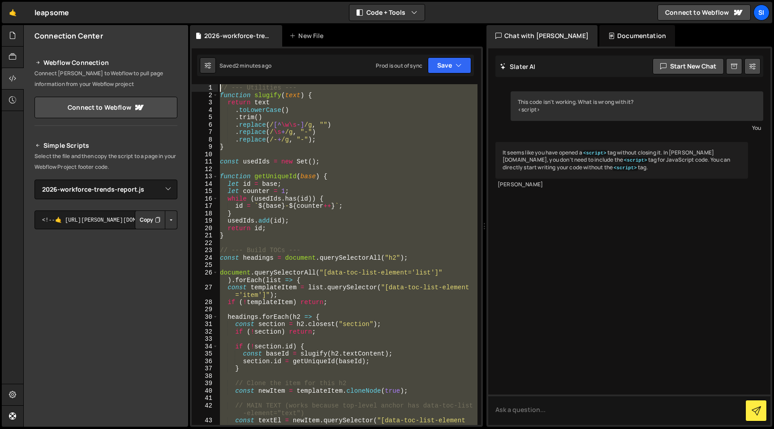
drag, startPoint x: 341, startPoint y: 253, endPoint x: 159, endPoint y: -28, distance: 334.2
click at [159, 0] on html "Projects [GEOGRAPHIC_DATA] Blog SI Projects Your Teams Invite team member Accou…" at bounding box center [387, 214] width 774 height 429
type textarea "// --- Utilities --- function slugify(text) {"
paste textarea
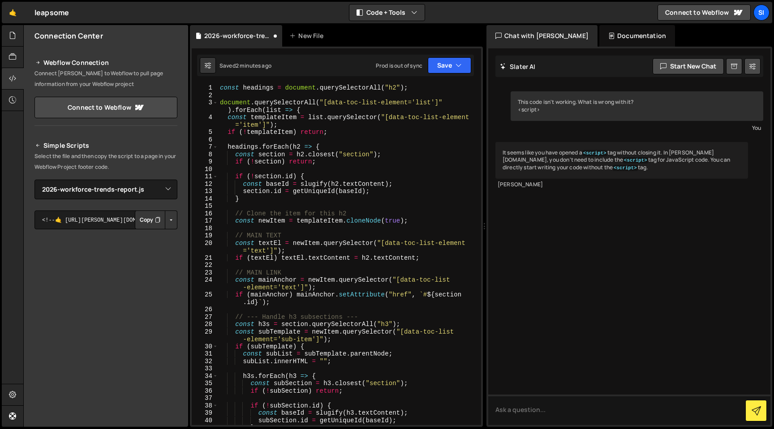
scroll to position [339, 0]
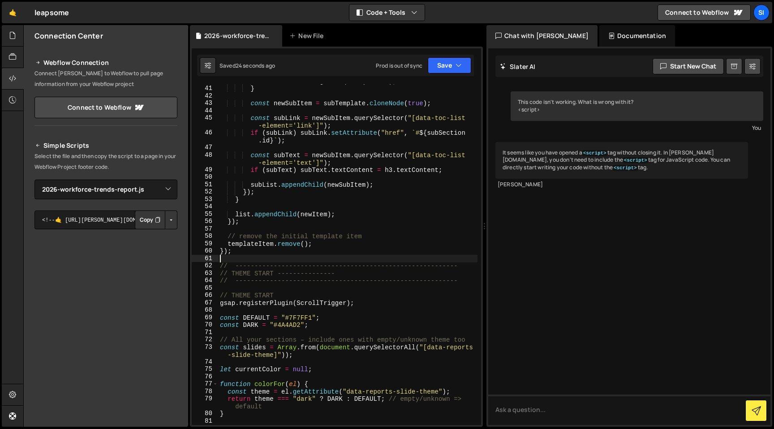
click at [330, 110] on div "subSection . id = getUniqueId ( baseId ) ; } const newSubItem = subTemplate . c…" at bounding box center [347, 255] width 259 height 356
click at [398, 210] on div "subSection . id = getUniqueId ( baseId ) ; } const newSubItem = subTemplate . c…" at bounding box center [347, 255] width 259 height 356
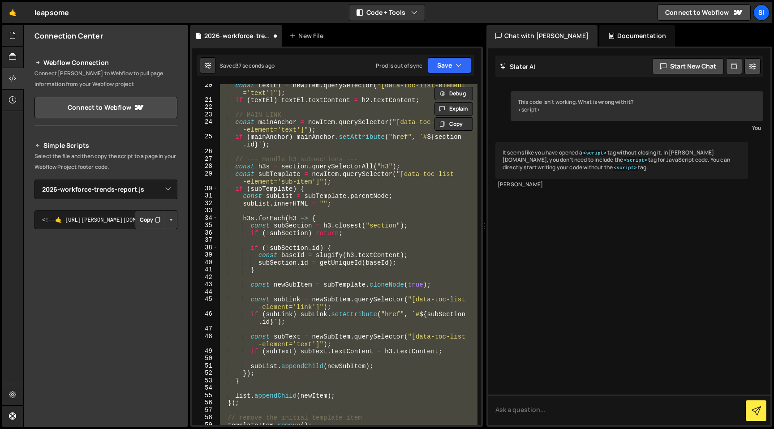
scroll to position [0, 0]
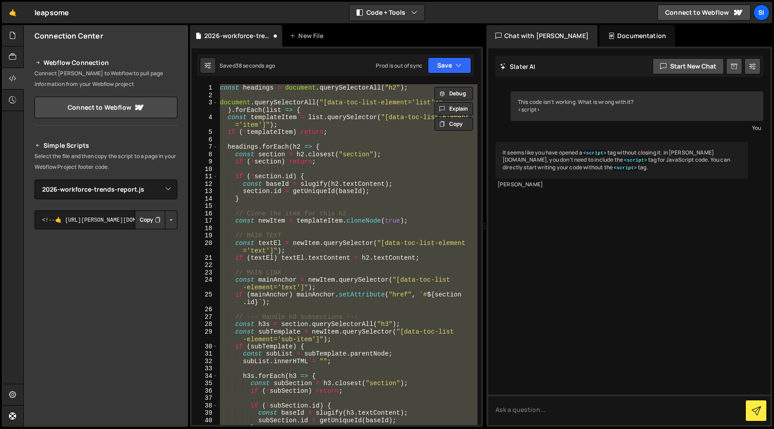
click at [394, 253] on div "const headings = document . querySelectorAll ( "h2" ) ; document . querySelecto…" at bounding box center [347, 254] width 259 height 341
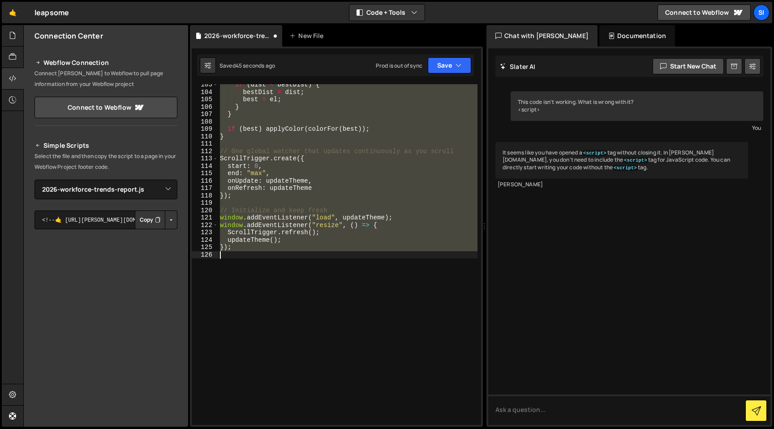
scroll to position [845, 0]
type textarea "}"
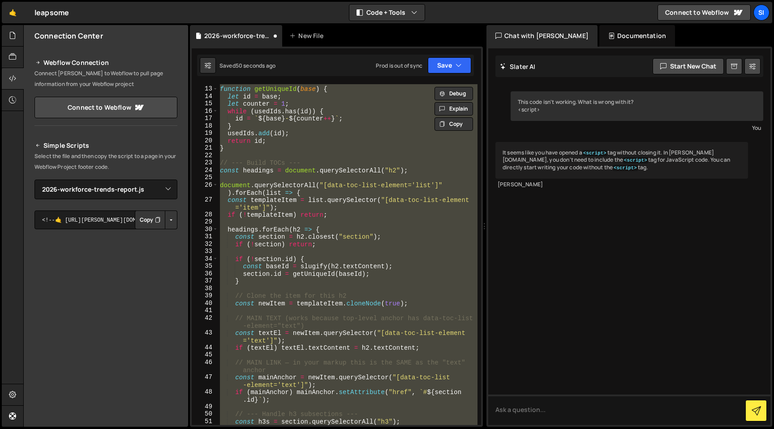
scroll to position [0, 0]
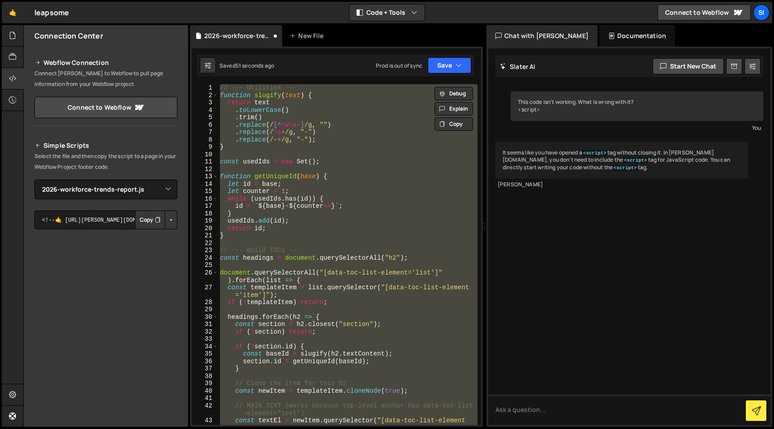
click at [395, 266] on div "// --- Utilities --- function slugify ( text ) { return text . toLowerCase ( ) …" at bounding box center [347, 254] width 259 height 341
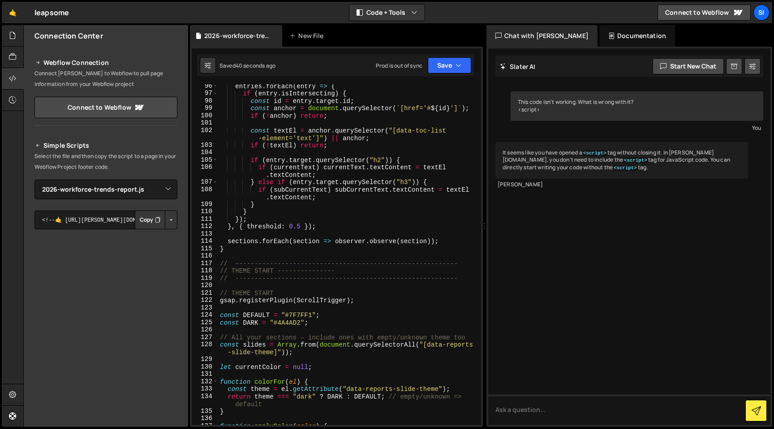
scroll to position [808, 0]
click at [300, 259] on div "entries . forEach ( entry => { if ( entry . isIntersecting ) { const id = entry…" at bounding box center [347, 259] width 259 height 356
type textarea "// ----------------------------------------------------------"
drag, startPoint x: 301, startPoint y: 288, endPoint x: 204, endPoint y: 283, distance: 97.3
click at [204, 283] on div "// ---------------------------------------------------------- 96 97 98 99 100 1…" at bounding box center [336, 254] width 289 height 341
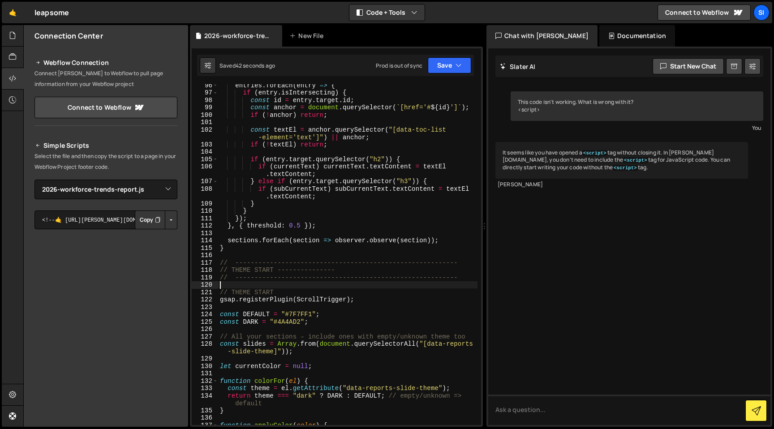
click at [246, 291] on div "entries . forEach ( entry => { if ( entry . isIntersecting ) { const id = entry…" at bounding box center [347, 259] width 259 height 356
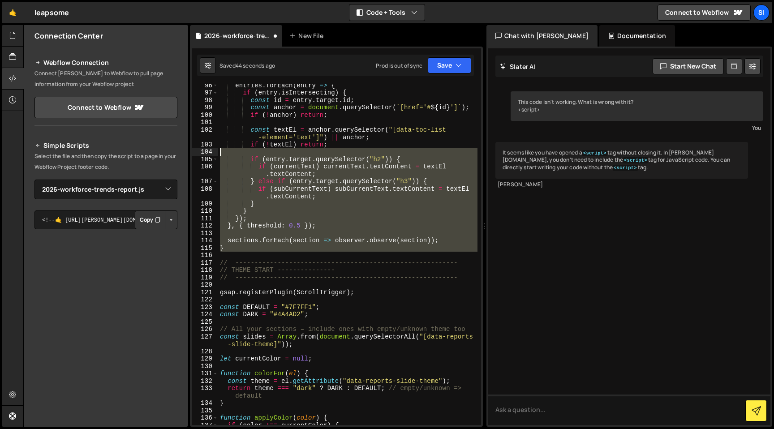
scroll to position [0, 0]
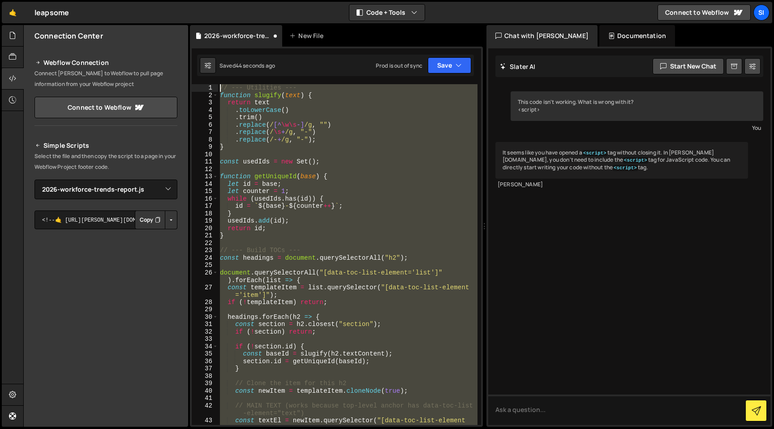
drag, startPoint x: 229, startPoint y: 21, endPoint x: 213, endPoint y: -71, distance: 93.2
click at [213, 0] on html "Projects [GEOGRAPHIC_DATA] Blog SI Projects Your Teams Invite team member Accou…" at bounding box center [387, 214] width 774 height 429
type textarea "// --- Utilities --- function slugify(text) {"
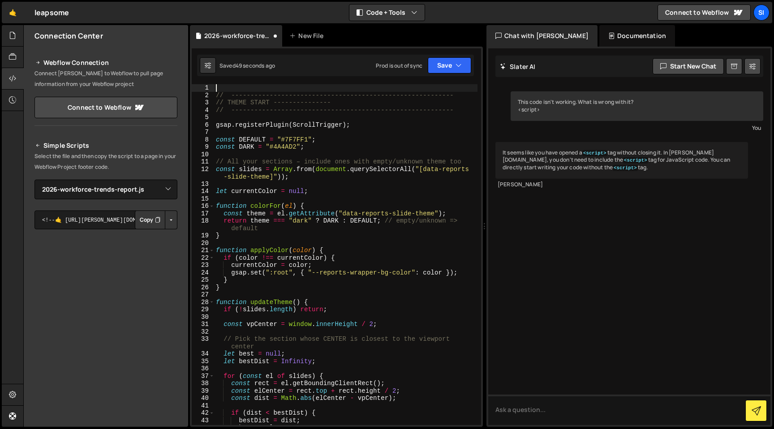
paste textarea
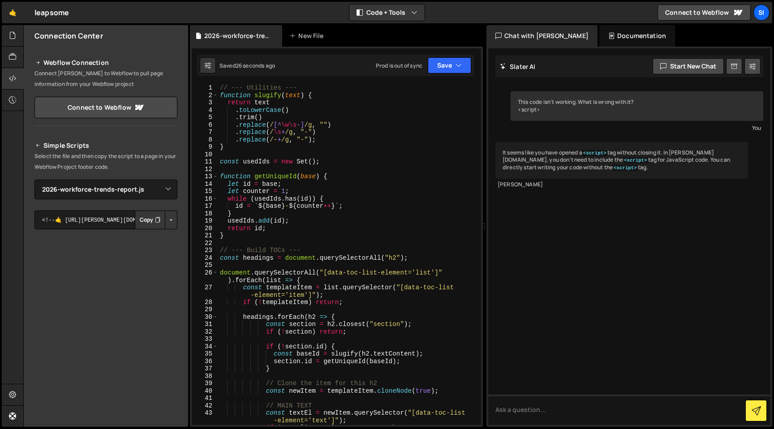
type textarea "});"
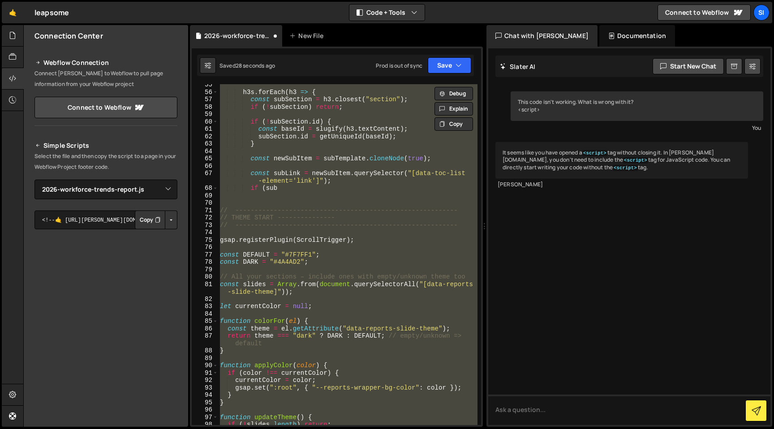
scroll to position [454, 0]
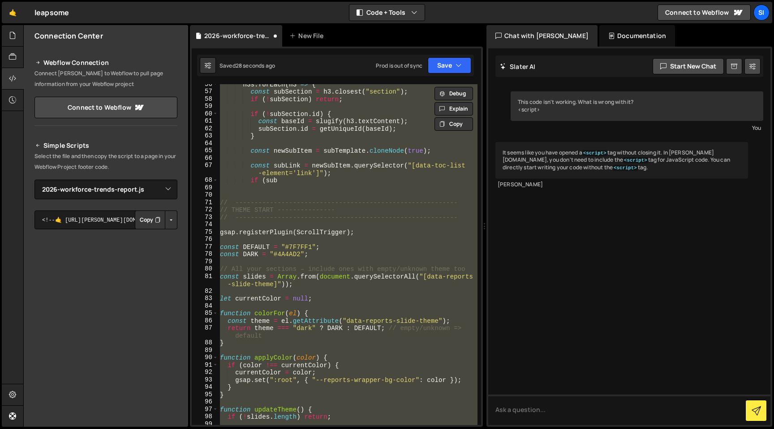
click at [329, 187] on div "h3s . forEach ( h3 => { const subSection = h3 . closest ( "section" ) ; if ( ! …" at bounding box center [347, 259] width 259 height 356
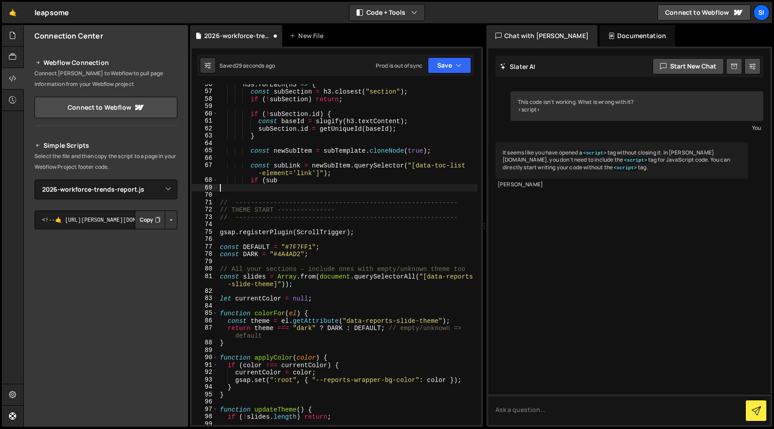
scroll to position [0, 0]
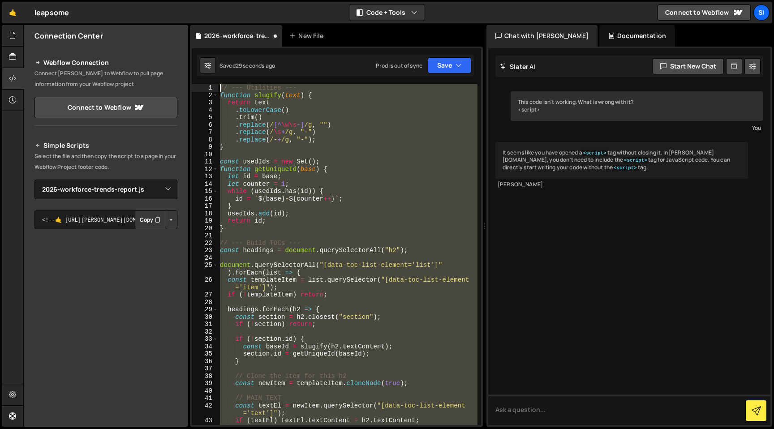
drag, startPoint x: 329, startPoint y: 187, endPoint x: 183, endPoint y: -64, distance: 289.9
click at [183, 0] on html "Projects [GEOGRAPHIC_DATA] Blog SI Projects Your Teams Invite team member Accou…" at bounding box center [387, 214] width 774 height 429
type textarea "// --- Utilities --- function slugify(text) {"
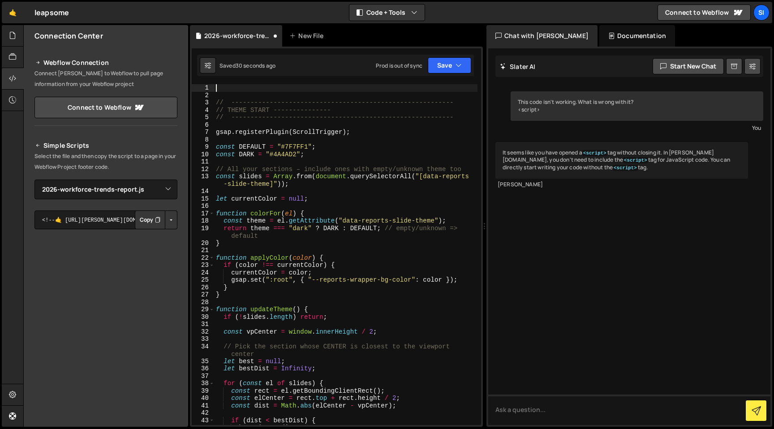
paste textarea "if (sub"
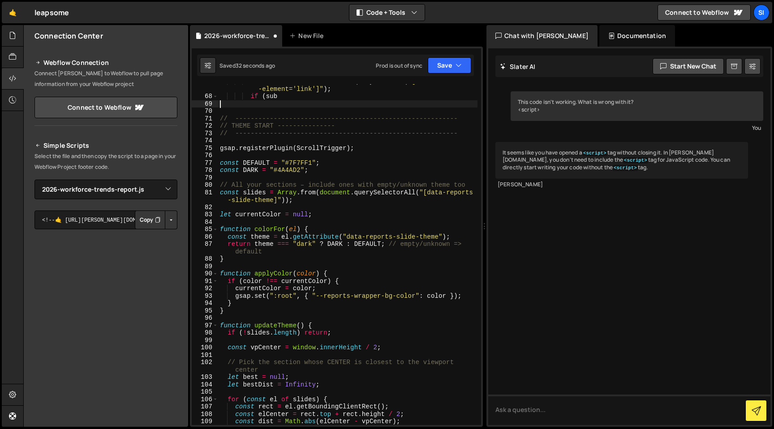
scroll to position [529, 0]
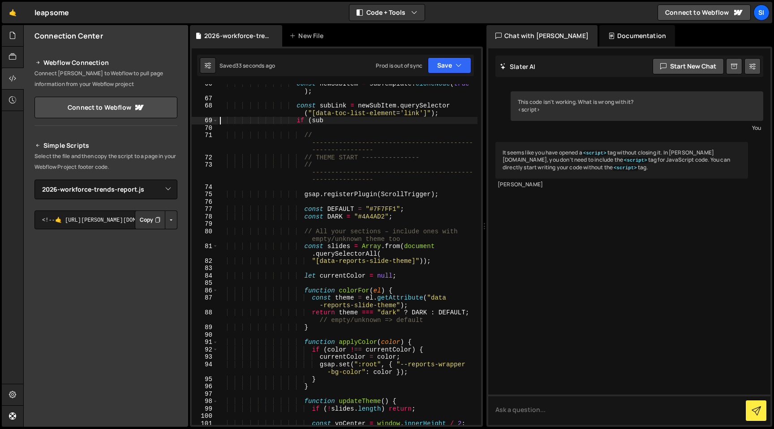
type textarea "});"
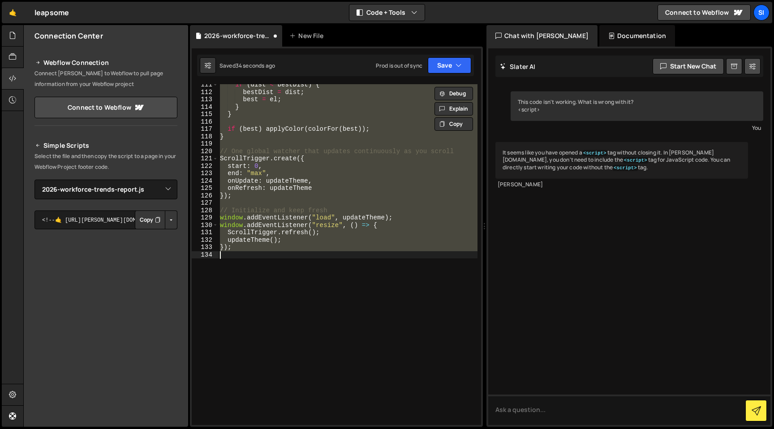
scroll to position [0, 0]
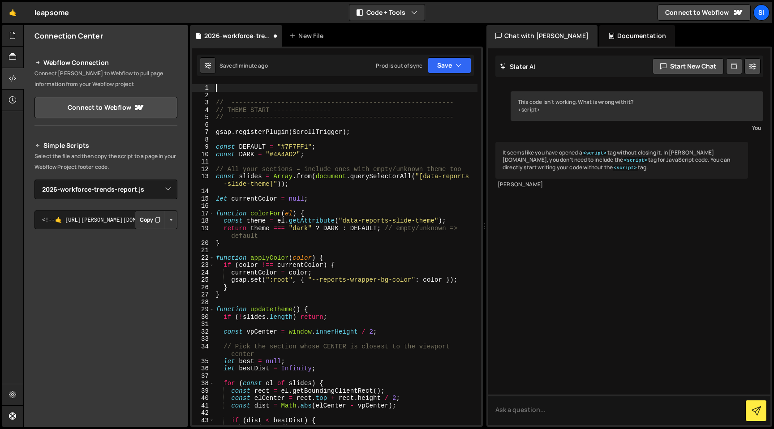
paste textarea "sections.forEach(section => observer.observe(section));"
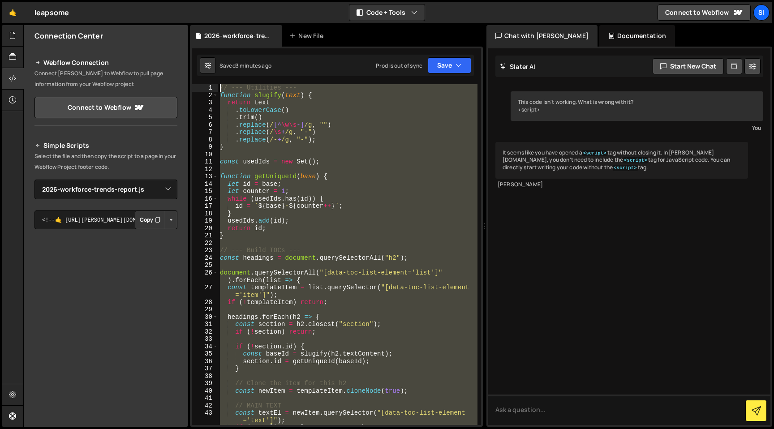
drag, startPoint x: 290, startPoint y: 160, endPoint x: 197, endPoint y: -37, distance: 217.7
click at [197, 0] on html "Projects [GEOGRAPHIC_DATA] Blog SI Projects Your Teams Invite team member Accou…" at bounding box center [387, 214] width 774 height 429
type textarea "// --- Utilities --- function slugify(text) {"
paste textarea
drag, startPoint x: 321, startPoint y: 303, endPoint x: 194, endPoint y: 2, distance: 325.9
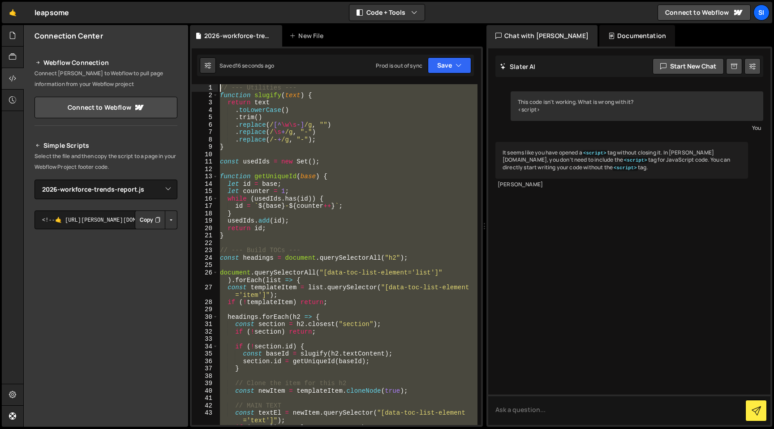
click at [194, 2] on div "Hold on a sec... Are you certain you wish to leave this page? Any changes you'v…" at bounding box center [387, 214] width 774 height 429
type textarea "// --- Utilities --- function slugify(text) {"
paste textarea
drag, startPoint x: 279, startPoint y: 379, endPoint x: 189, endPoint y: -71, distance: 458.9
click at [189, 0] on html "Projects [GEOGRAPHIC_DATA] Blog SI Projects Your Teams Invite team member Accou…" at bounding box center [387, 214] width 774 height 429
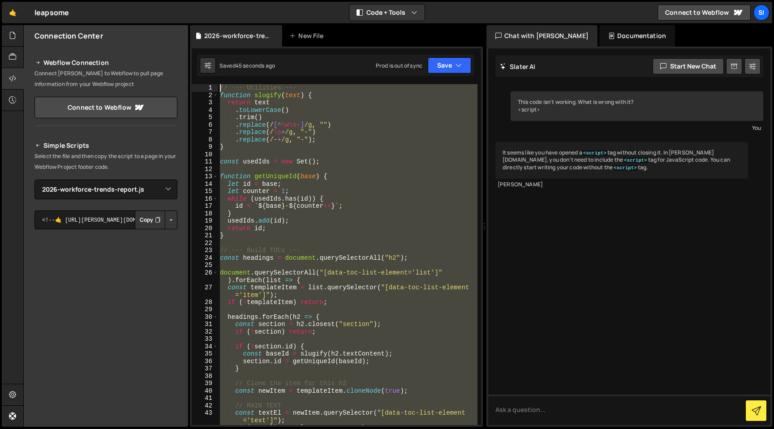
type textarea "// --- Utilities --- function slugify(text) {"
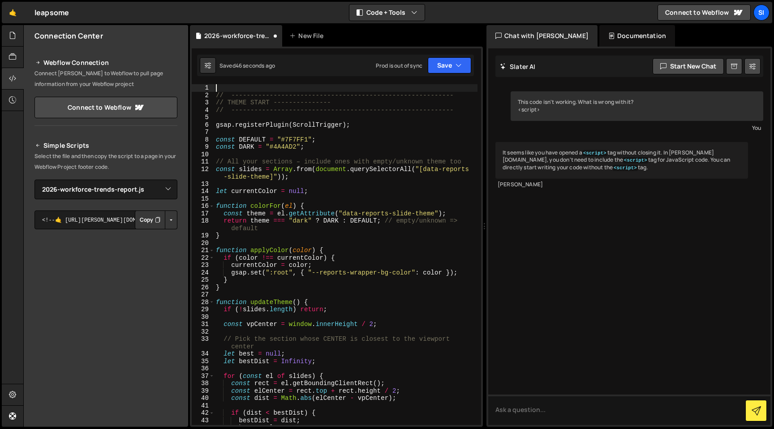
paste textarea "sections.forEach(section => observer.observe(section));"
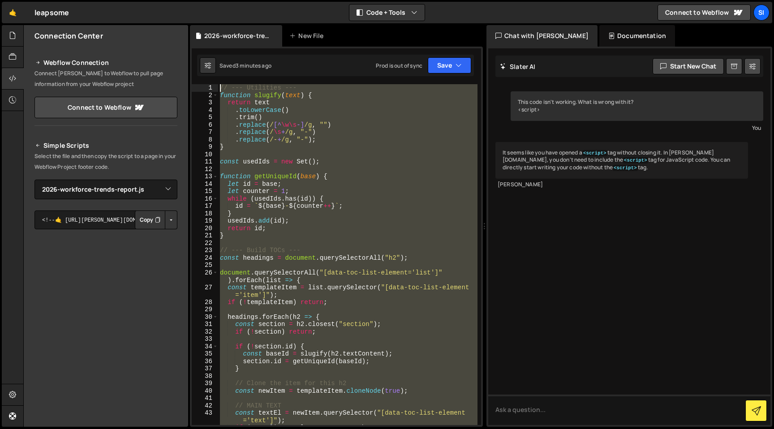
drag, startPoint x: 290, startPoint y: 364, endPoint x: 188, endPoint y: -4, distance: 381.5
click at [188, 0] on html "Projects [GEOGRAPHIC_DATA] Blog SI Projects Your Teams Invite team member Accou…" at bounding box center [387, 214] width 774 height 429
type textarea "// --- Utilities --- function slugify(text) {"
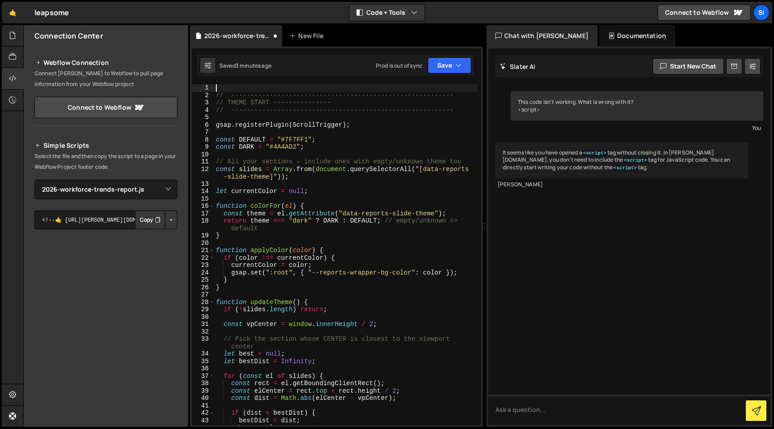
paste textarea "sections.forEach(section => observer.observe(section));"
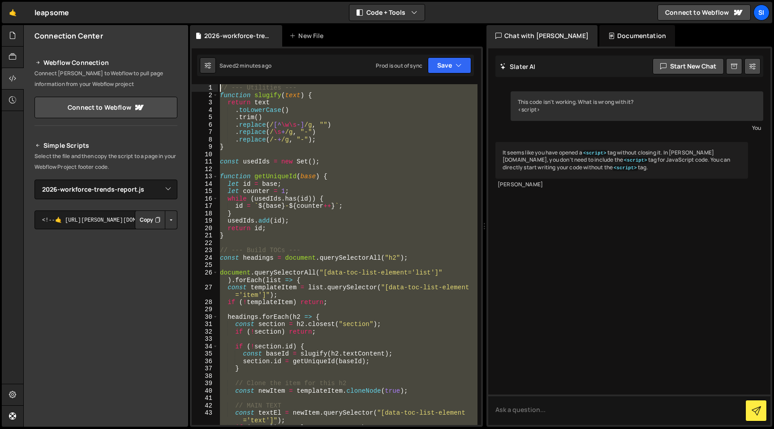
drag, startPoint x: 298, startPoint y: 264, endPoint x: 184, endPoint y: -71, distance: 354.0
click at [184, 0] on html "Projects [GEOGRAPHIC_DATA] Blog SI Projects Your Teams Invite team member Accou…" at bounding box center [387, 214] width 774 height 429
type textarea "// --- Utilities --- function slugify(text) {"
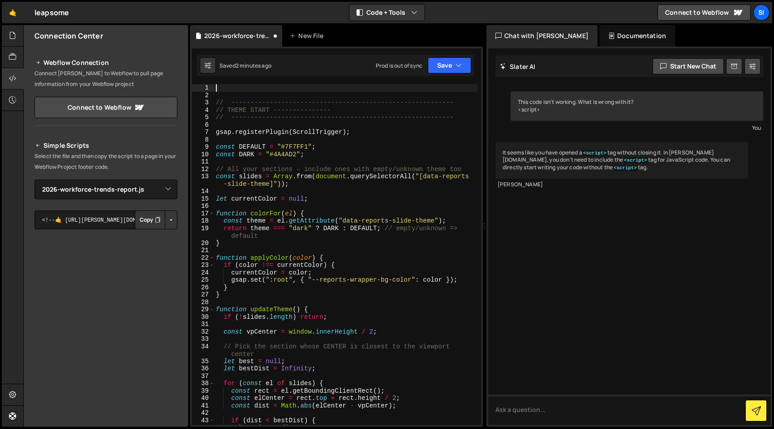
paste textarea "sections.forEach(section => observer.observe(section));"
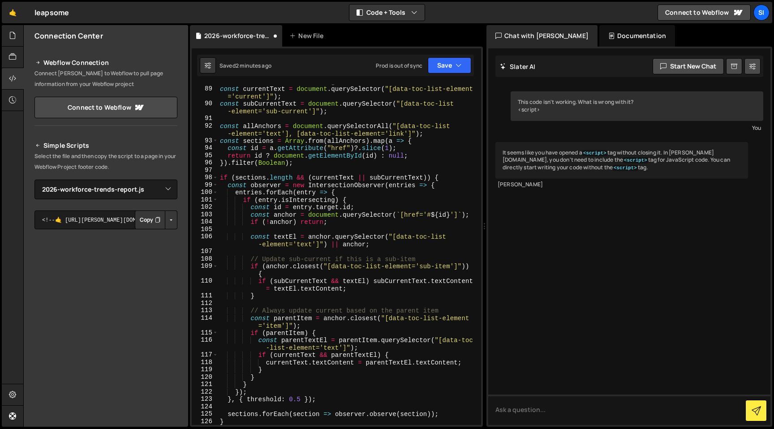
type textarea "sections.forEach(section => observer.observe(section));"
